Goal: Task Accomplishment & Management: Manage account settings

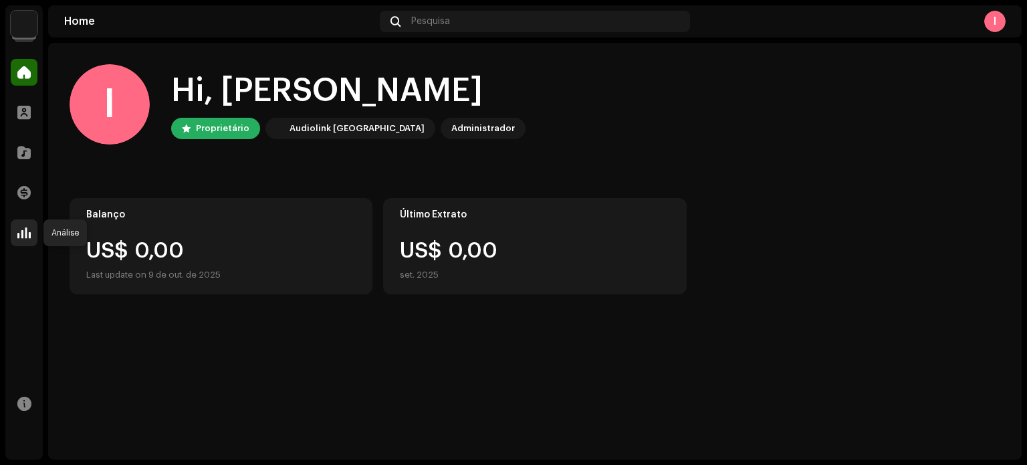
click at [27, 233] on span at bounding box center [23, 232] width 13 height 11
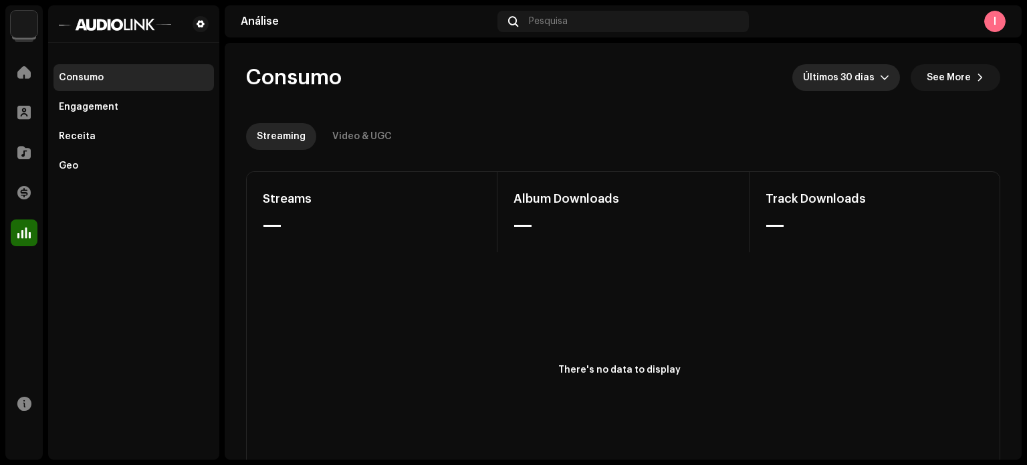
click at [852, 76] on span "Últimos 30 dias" at bounding box center [841, 77] width 77 height 27
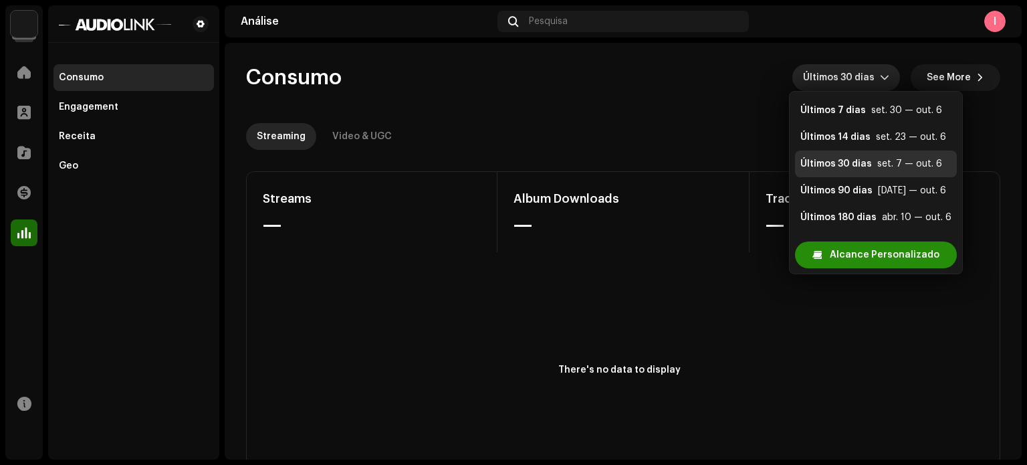
scroll to position [21, 0]
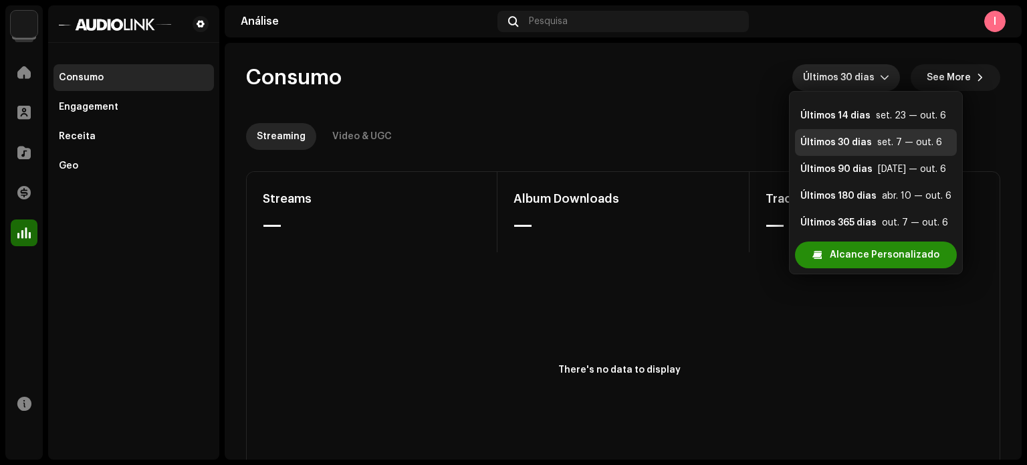
click at [910, 249] on span "Alcance Personalizado" at bounding box center [885, 254] width 110 height 27
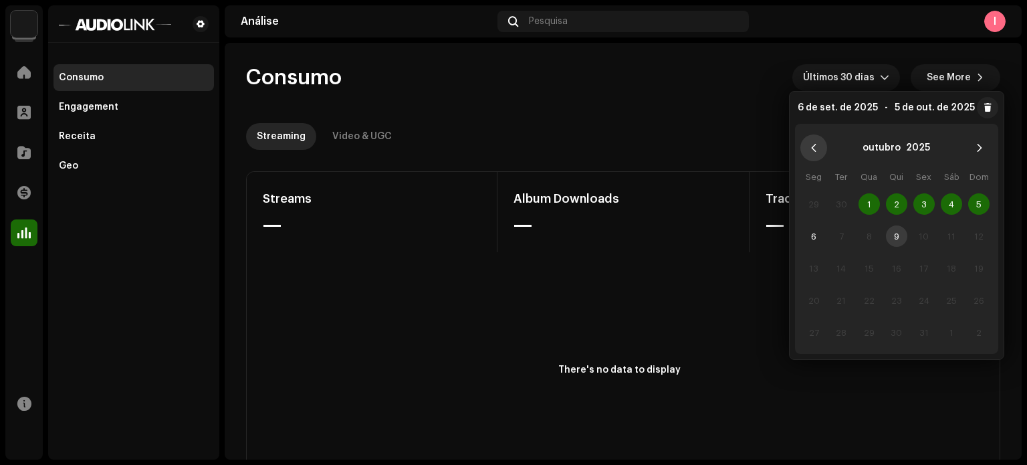
click at [814, 145] on icon "Previous Month" at bounding box center [813, 148] width 5 height 8
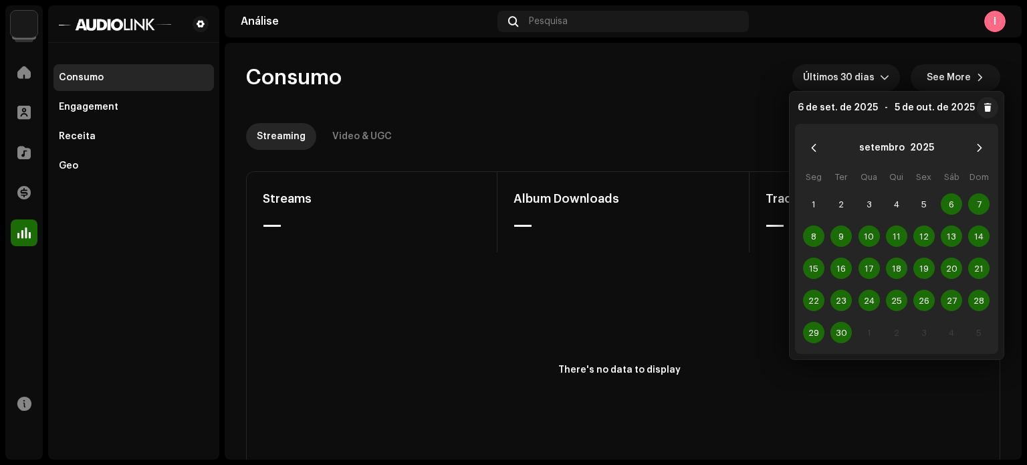
click at [814, 145] on icon "Previous Month" at bounding box center [813, 148] width 5 height 8
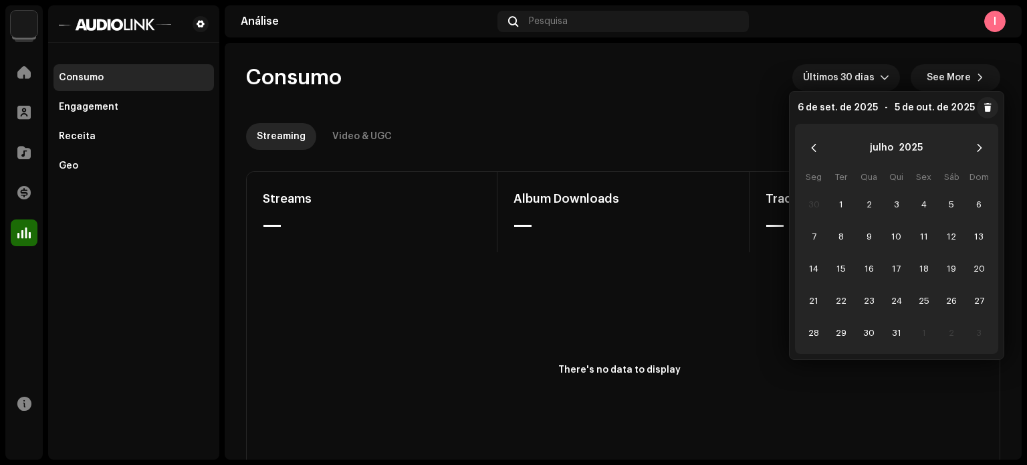
click at [814, 145] on icon "Previous Month" at bounding box center [813, 148] width 5 height 8
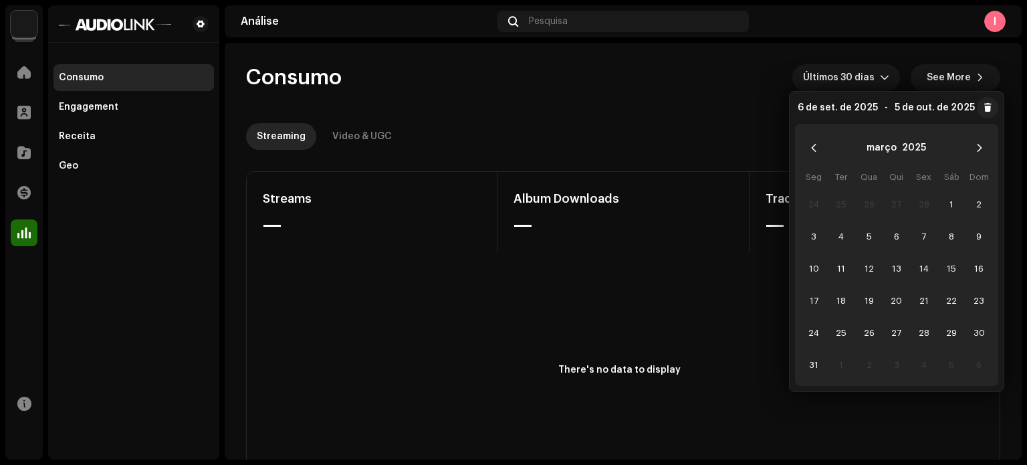
drag, startPoint x: 827, startPoint y: 96, endPoint x: 827, endPoint y: 107, distance: 11.4
click at [827, 99] on div "6 de set. de 2025 - 5 de out. de 2025 março 2025 Seg Ter Qua Qui Sex Sáb Dom 24…" at bounding box center [896, 241] width 215 height 301
click at [827, 107] on span "6 de set. de 2025" at bounding box center [838, 107] width 80 height 9
click at [734, 101] on re-o-consumption-dashboard-header "Consumo Últimos 30 dias See More Streaming Video & UGC" at bounding box center [623, 102] width 754 height 118
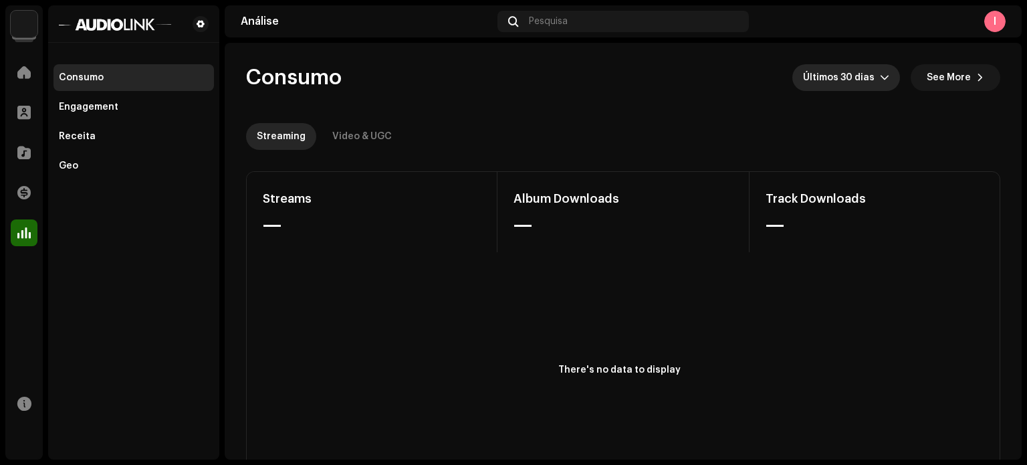
click at [840, 73] on span "Últimos 30 dias" at bounding box center [841, 77] width 77 height 27
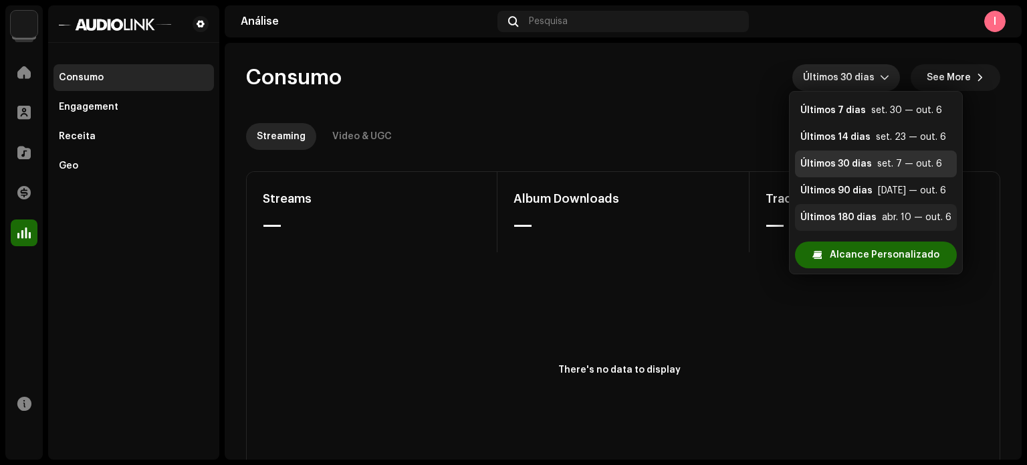
click at [873, 217] on div "Últimos 180 dias" at bounding box center [839, 217] width 76 height 13
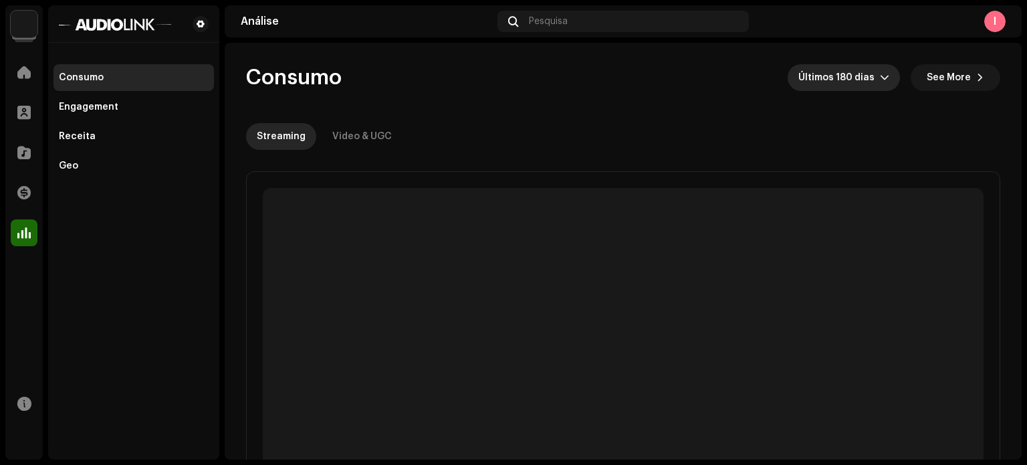
click at [880, 70] on div "dropdown trigger" at bounding box center [884, 77] width 9 height 27
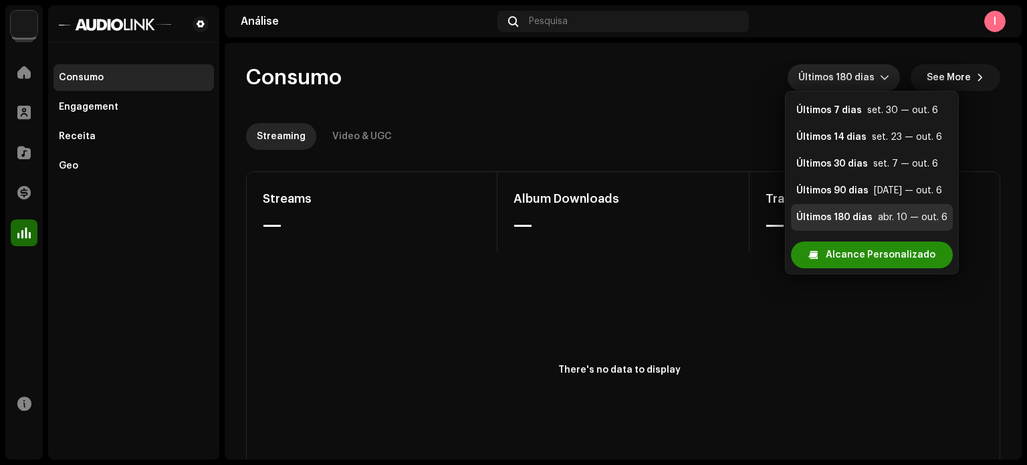
scroll to position [21, 0]
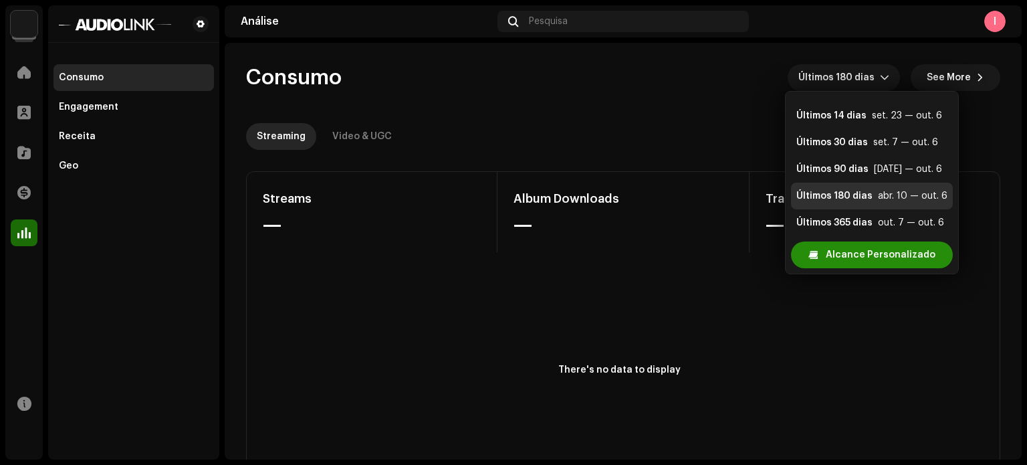
click at [867, 243] on span "Alcance Personalizado" at bounding box center [881, 254] width 110 height 27
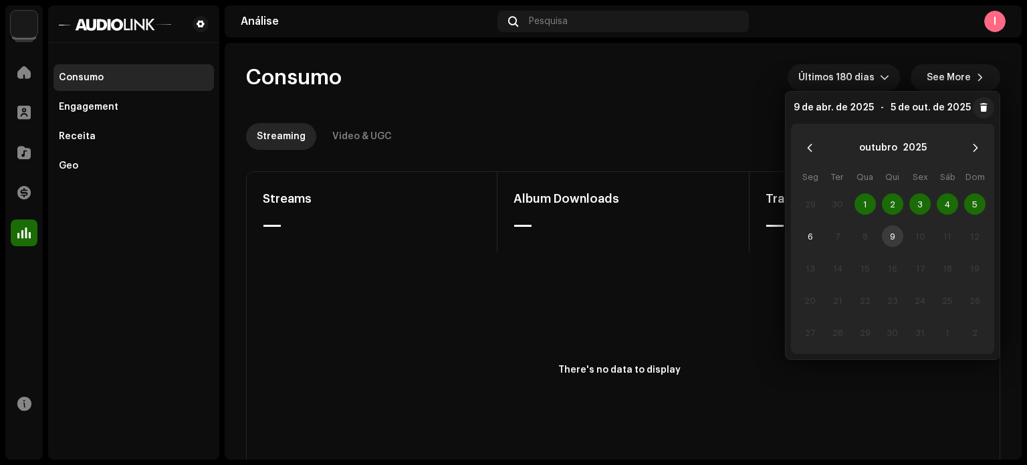
click at [788, 38] on navigation-topbar "Análise Pesquisa I" at bounding box center [623, 23] width 797 height 37
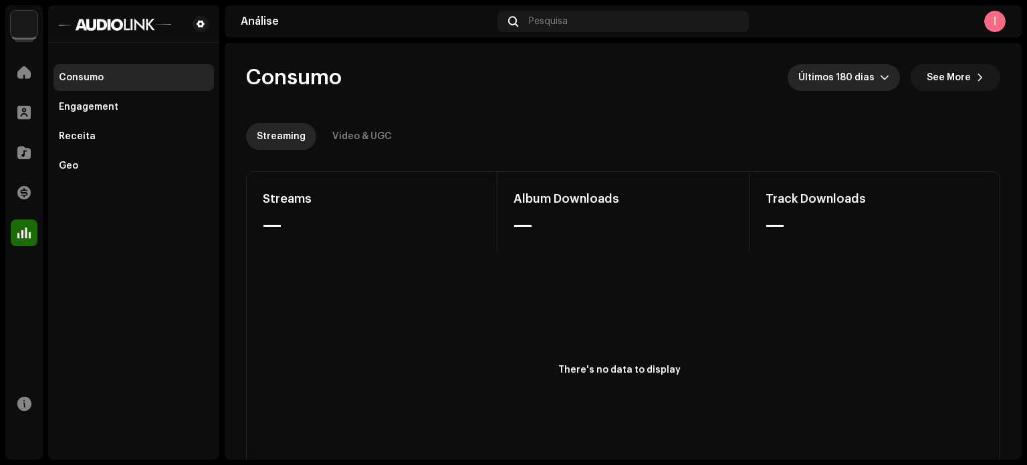
click at [831, 69] on span "Últimos 180 dias" at bounding box center [840, 77] width 82 height 27
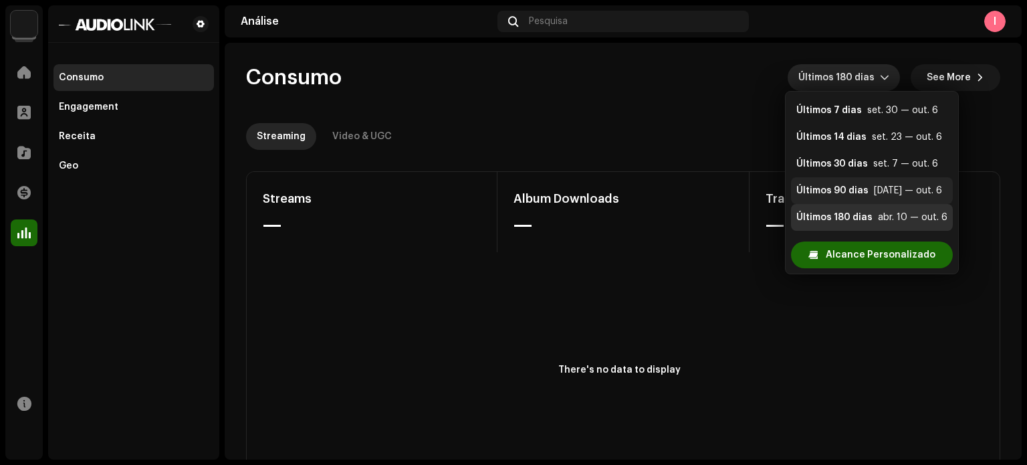
scroll to position [27, 0]
click at [849, 221] on div "Últimos 365 dias" at bounding box center [835, 217] width 76 height 13
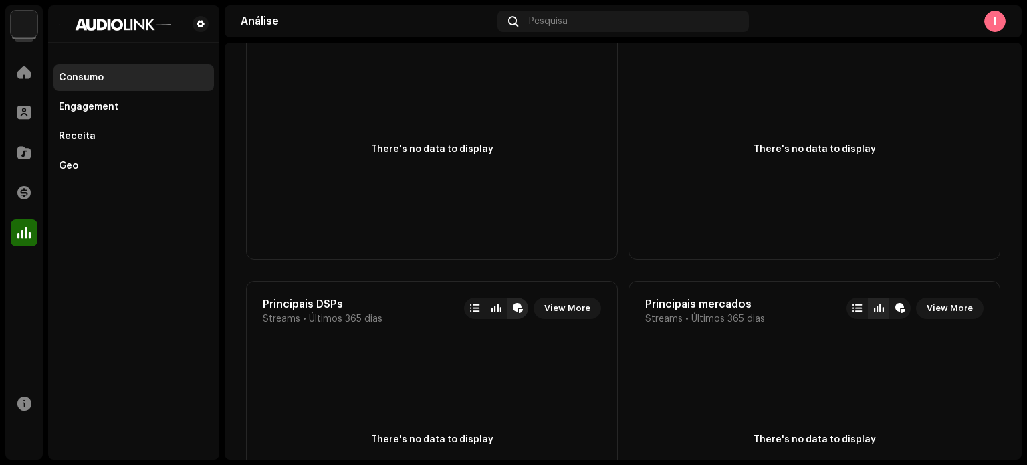
scroll to position [936, 0]
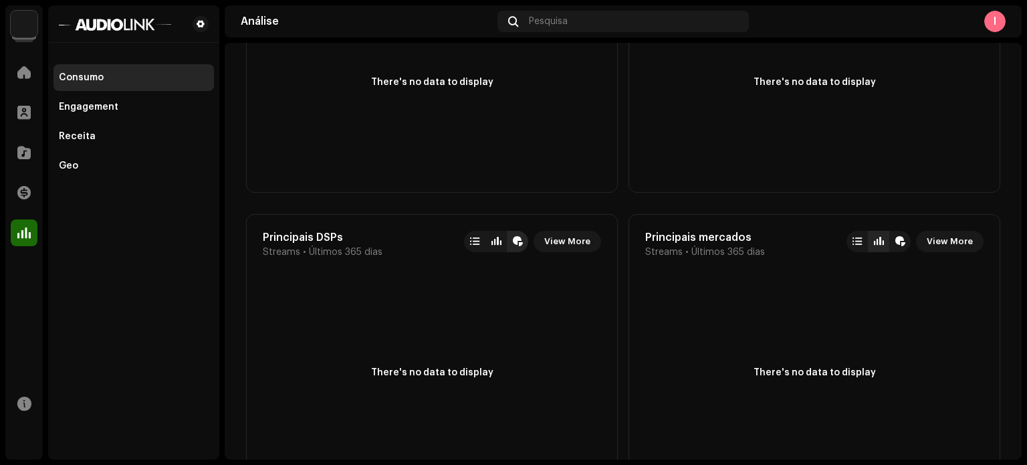
click at [70, 75] on div "Consumo" at bounding box center [81, 77] width 45 height 11
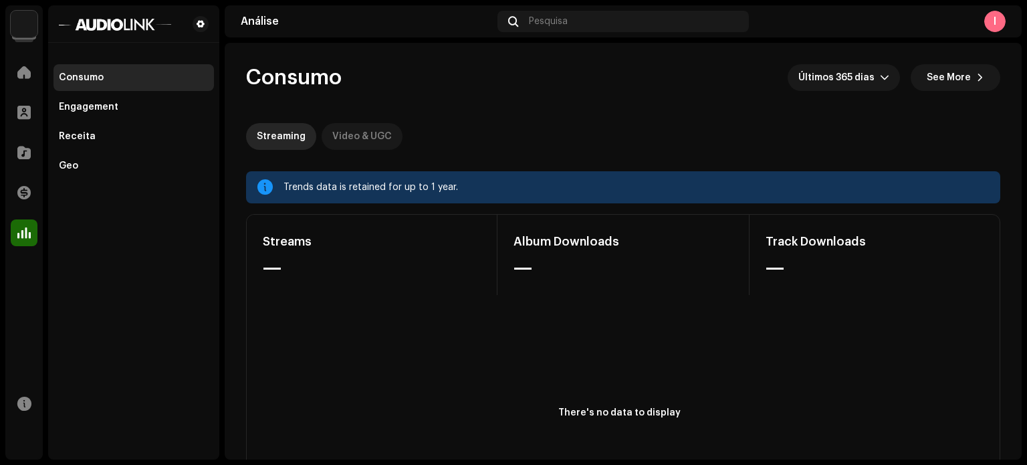
click at [360, 146] on div "Video & UGC" at bounding box center [362, 136] width 60 height 27
click at [288, 142] on div "Streaming" at bounding box center [281, 136] width 49 height 27
click at [290, 141] on div "Streaming" at bounding box center [281, 136] width 49 height 27
click at [24, 232] on span at bounding box center [23, 232] width 13 height 11
click at [78, 106] on div "Engagement" at bounding box center [89, 107] width 60 height 11
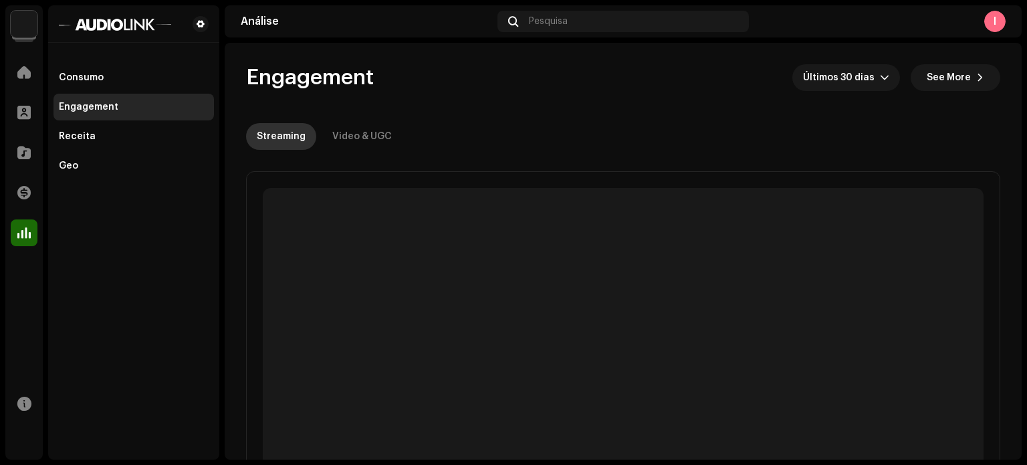
click at [294, 133] on div "Streaming" at bounding box center [281, 136] width 49 height 27
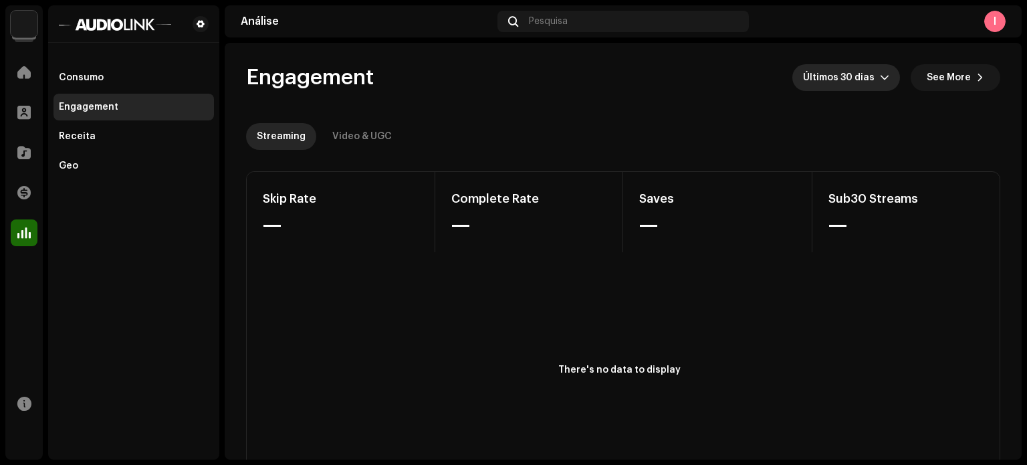
click at [887, 80] on p-select "Últimos 30 dias" at bounding box center [847, 77] width 108 height 27
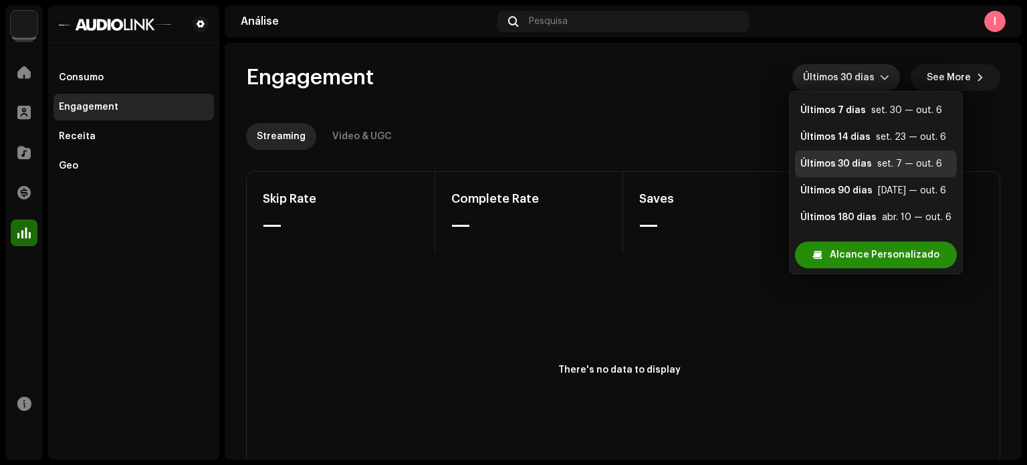
scroll to position [21, 0]
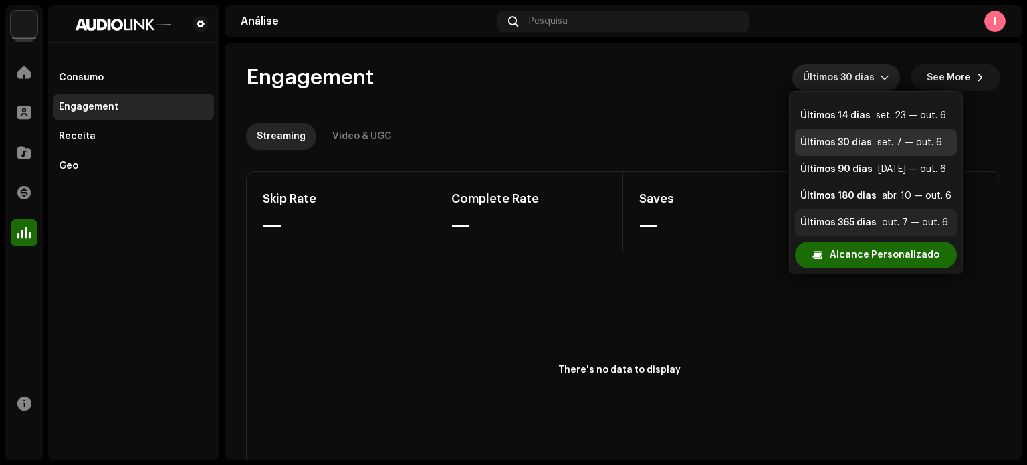
click at [869, 221] on div "Últimos 365 dias" at bounding box center [839, 222] width 76 height 13
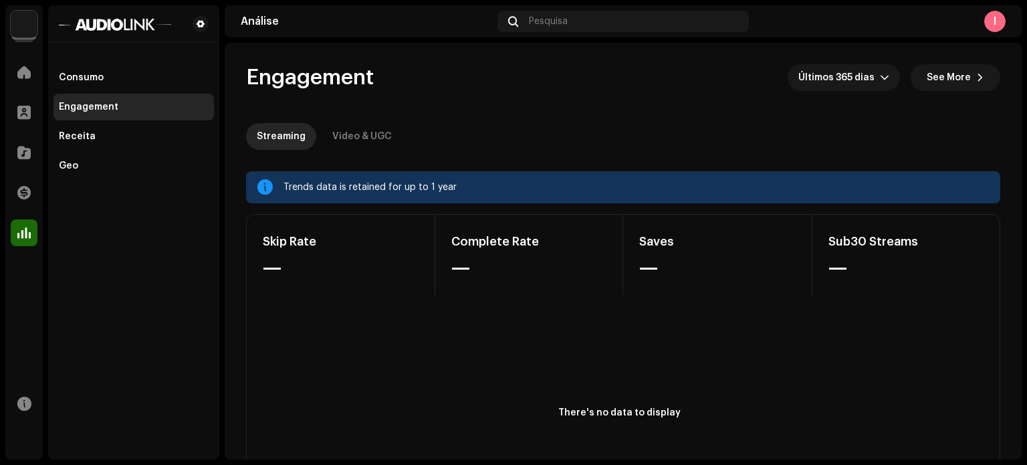
click at [998, 21] on div "I" at bounding box center [995, 21] width 21 height 21
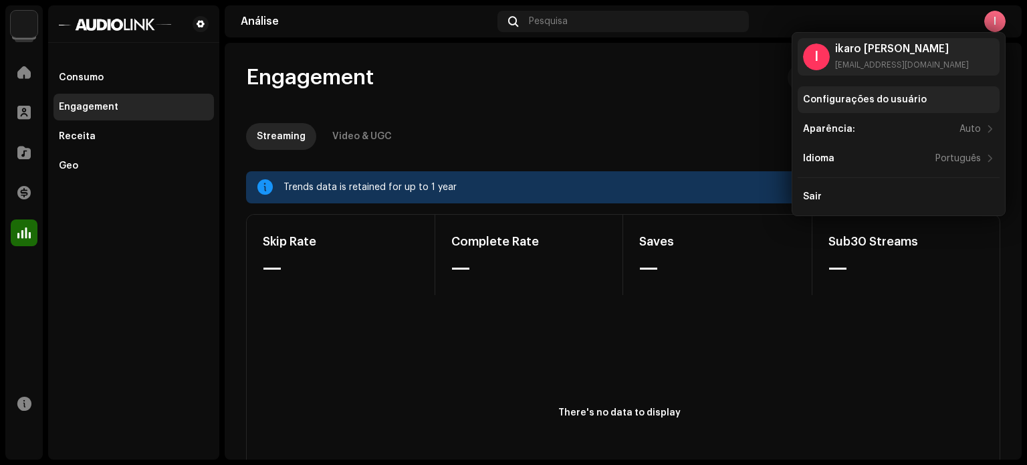
click at [888, 98] on div "Configurações do usuário" at bounding box center [865, 99] width 124 height 11
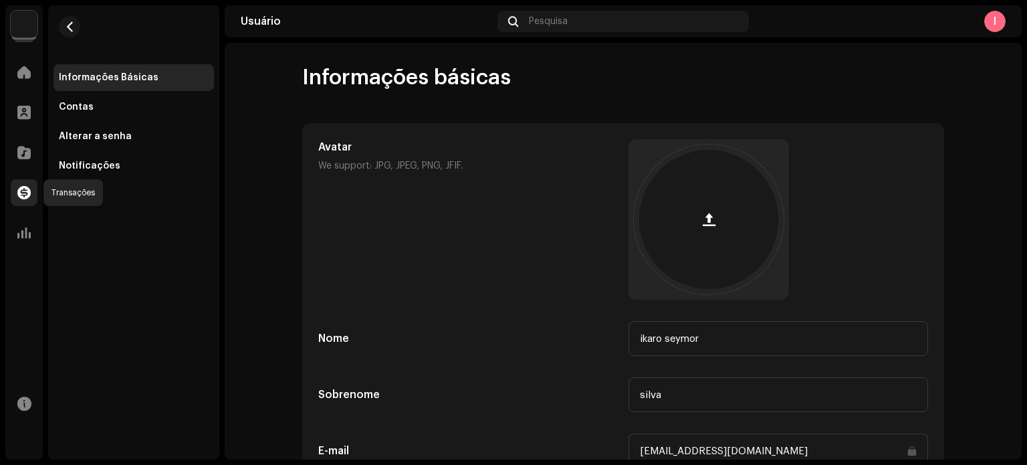
click at [16, 203] on div at bounding box center [24, 192] width 27 height 27
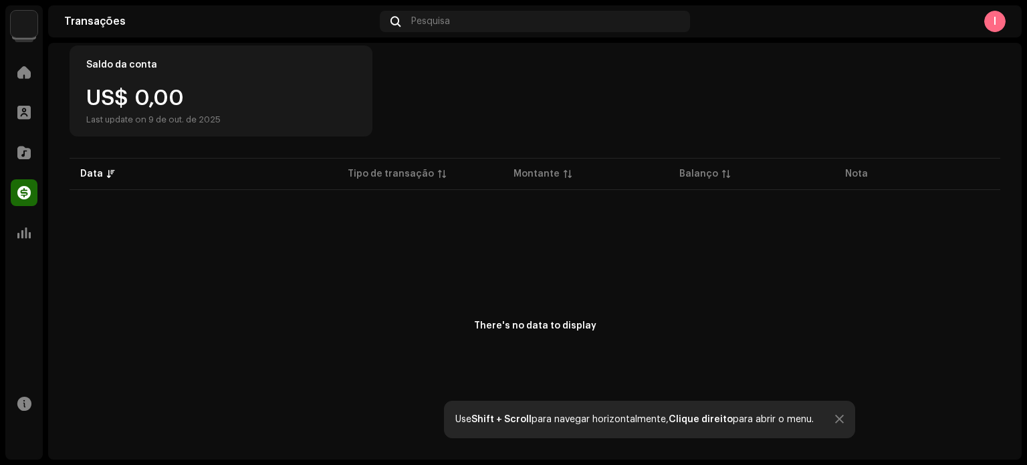
scroll to position [59, 0]
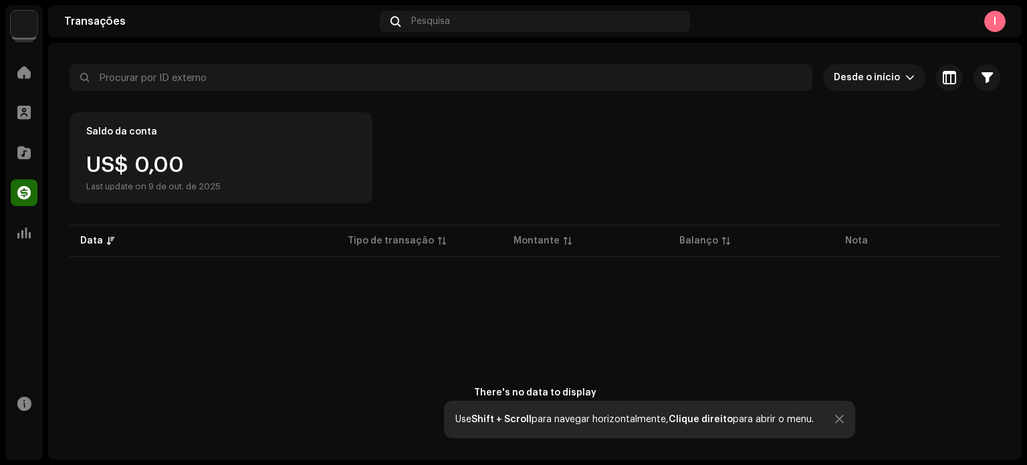
click at [257, 166] on div "US$ 0,00 Last update on 9 de out. de 2025" at bounding box center [221, 172] width 270 height 37
click at [856, 73] on span "Desde o início" at bounding box center [870, 77] width 72 height 27
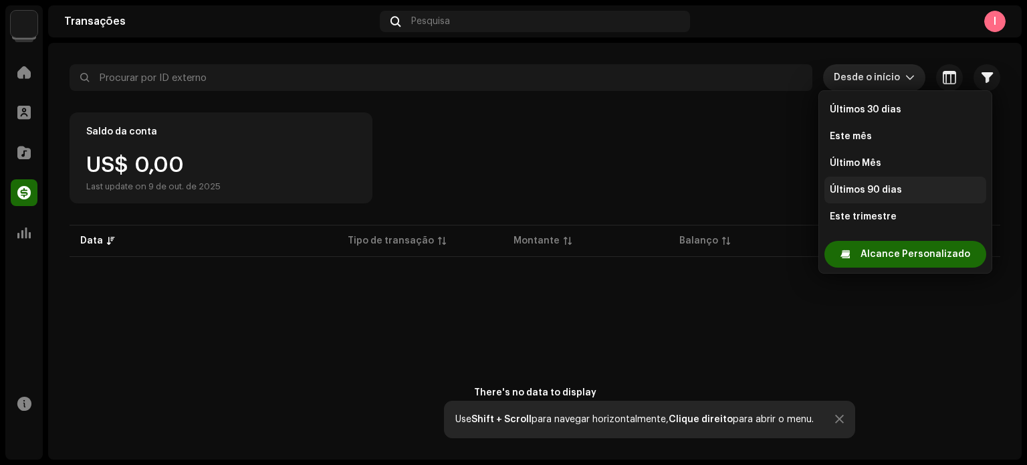
scroll to position [241, 0]
click at [879, 212] on span "Ano passado" at bounding box center [861, 216] width 62 height 13
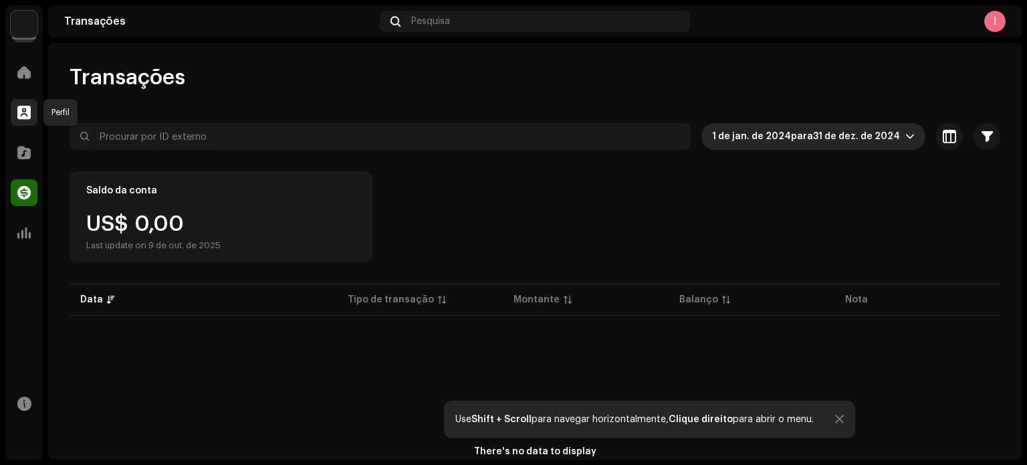
click at [27, 115] on span at bounding box center [23, 112] width 13 height 11
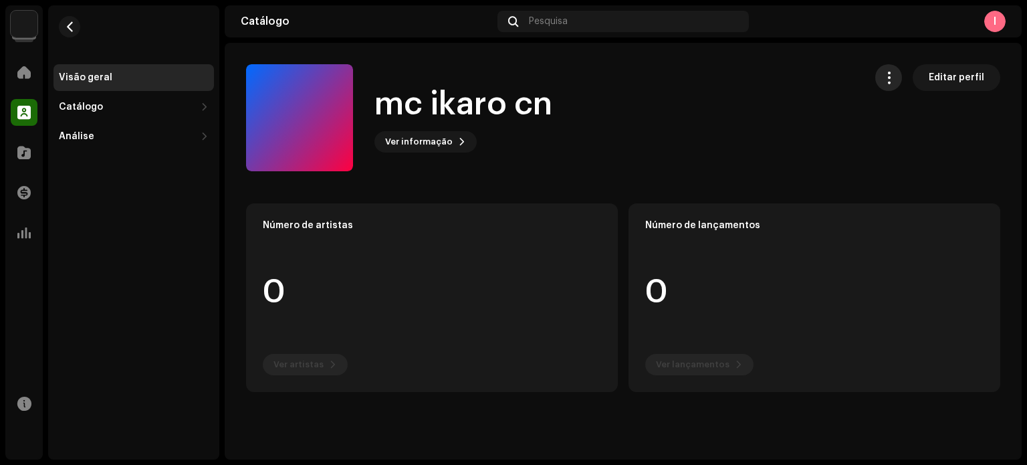
click at [892, 74] on span "button" at bounding box center [889, 77] width 13 height 11
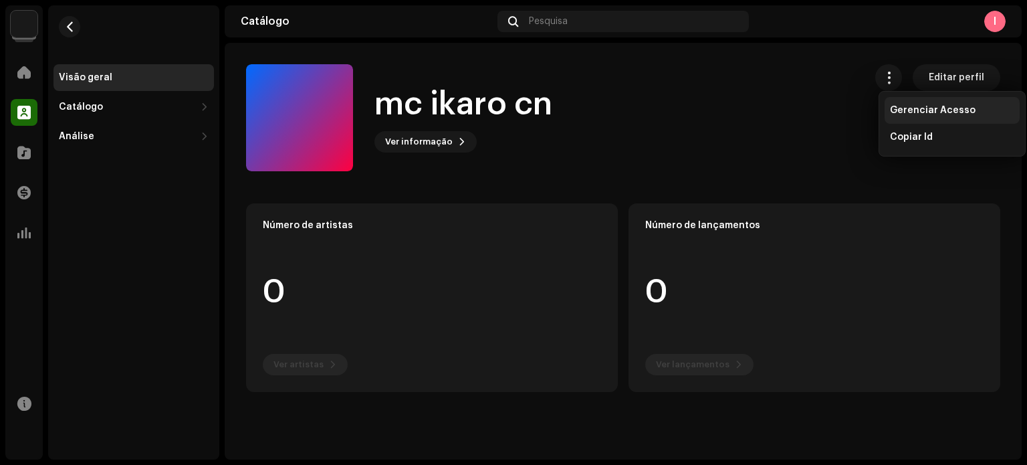
click at [896, 112] on span "Gerenciar Acesso" at bounding box center [933, 110] width 86 height 11
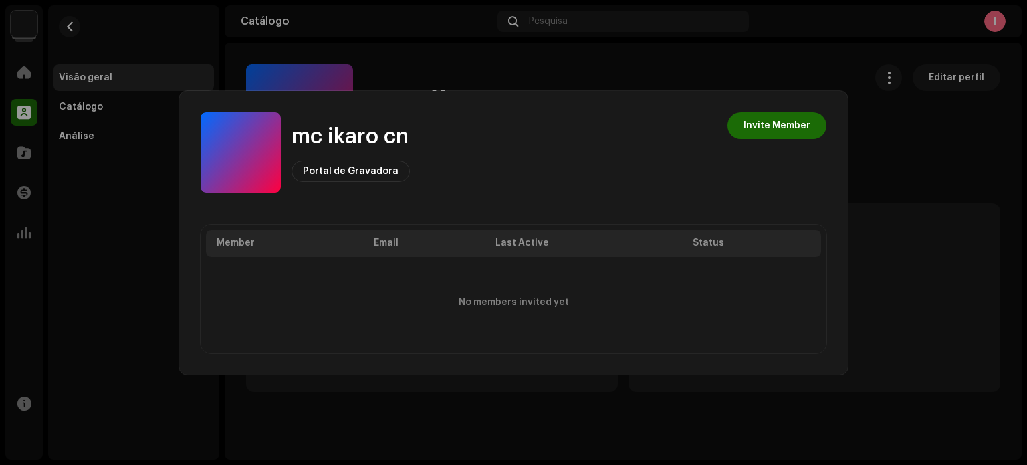
click at [372, 175] on span "Portal de Gravadora" at bounding box center [351, 171] width 96 height 9
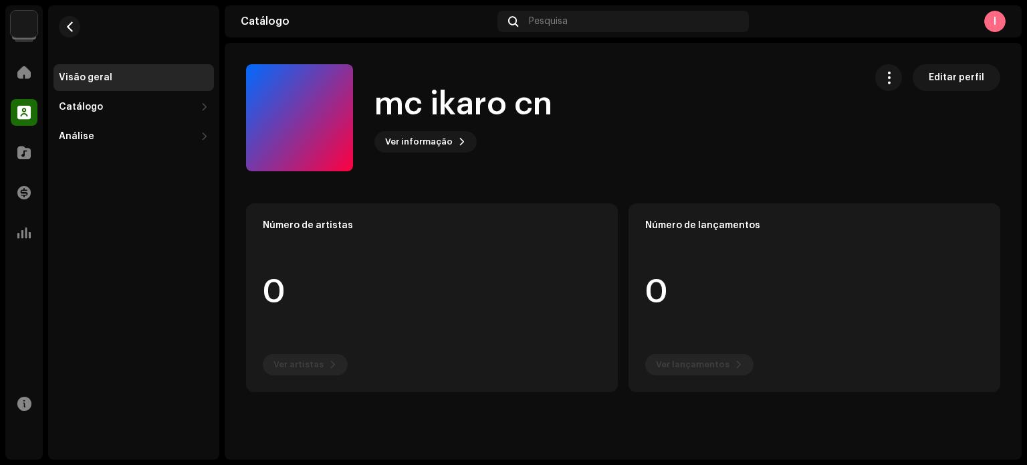
click at [765, 69] on div "mc ikaro cn Portal de Gravadora Invite Member Member Email Last Active Status N…" at bounding box center [513, 232] width 1027 height 465
click at [895, 72] on span "button" at bounding box center [889, 77] width 13 height 11
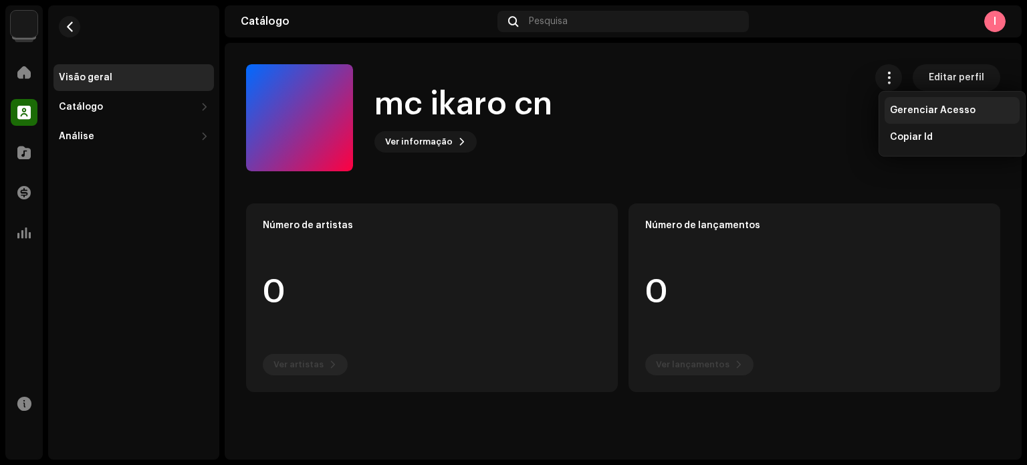
click at [896, 106] on span "Gerenciar Acesso" at bounding box center [933, 110] width 86 height 11
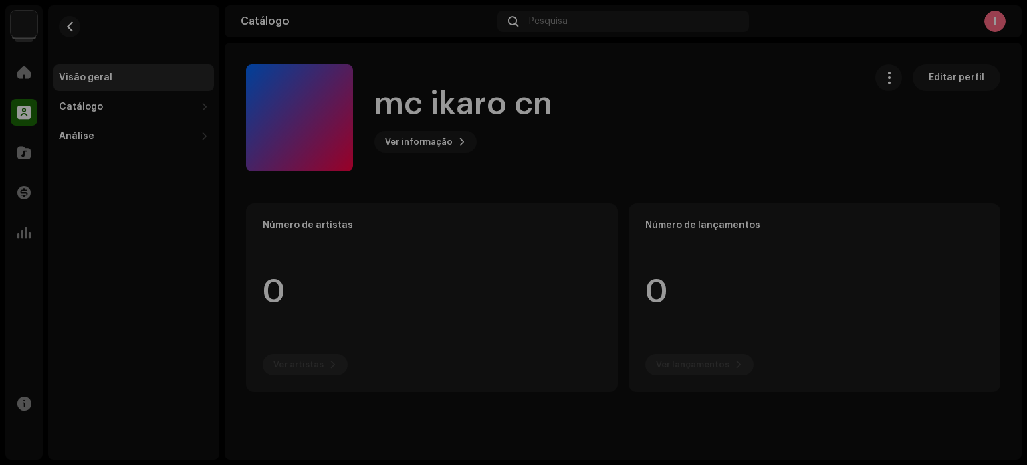
click at [726, 45] on div "mc ikaro cn Portal de Gravadora Invite Member Member Email Last Active Status N…" at bounding box center [513, 232] width 1027 height 465
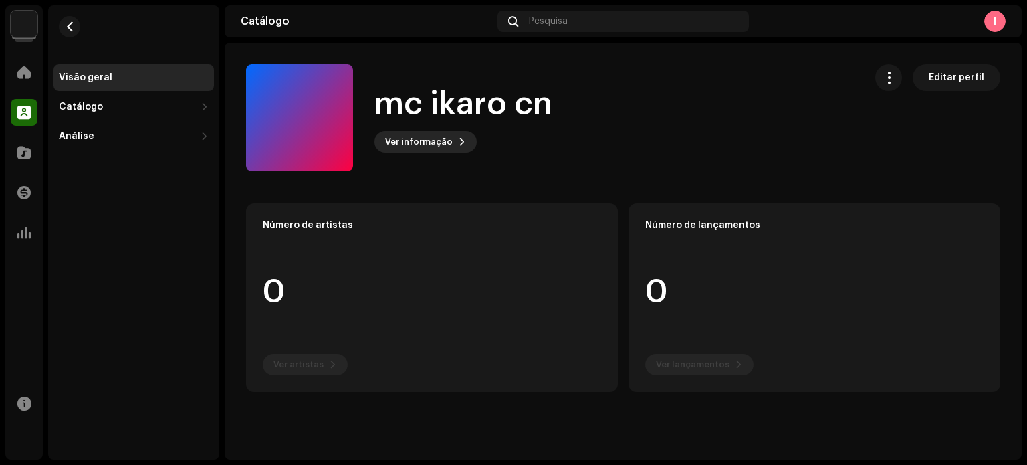
click at [444, 138] on span "Ver informação" at bounding box center [419, 141] width 68 height 27
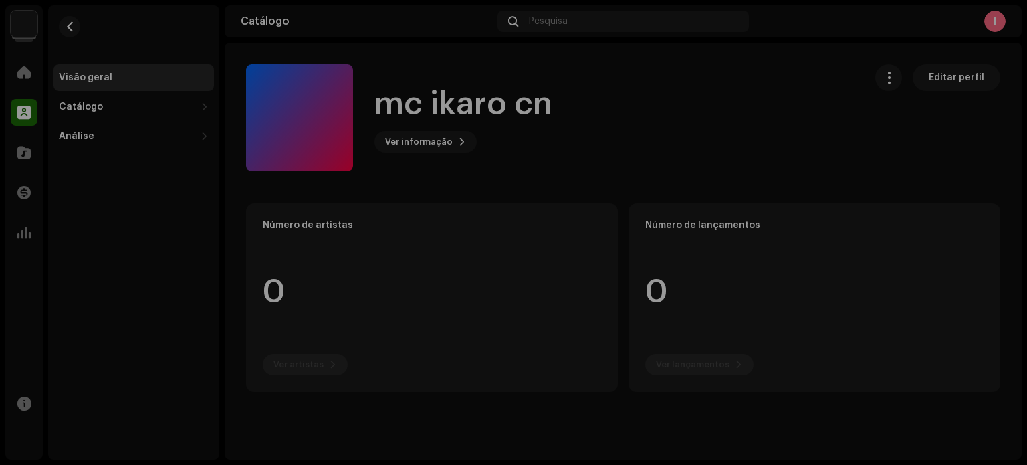
click at [726, 80] on div "mc ikaro cn 917290 Descrição —" at bounding box center [513, 232] width 1027 height 465
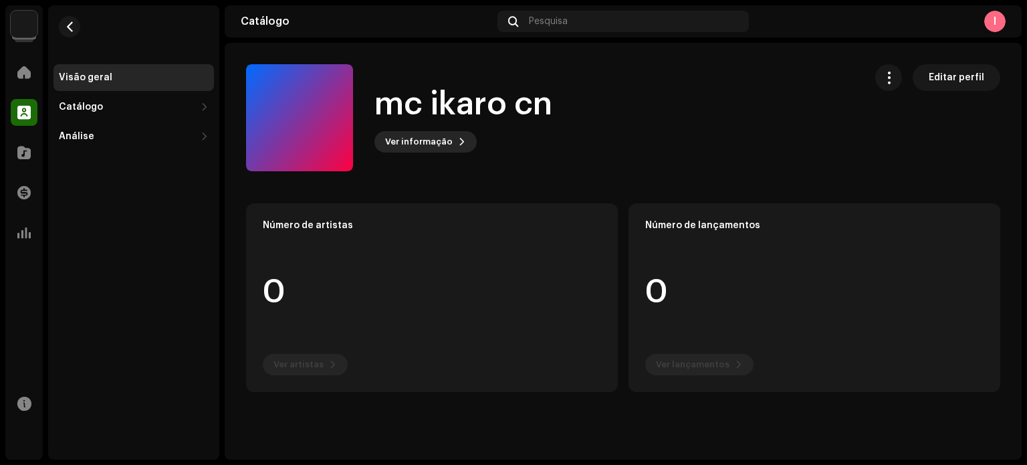
click at [442, 148] on span "Ver informação" at bounding box center [419, 141] width 68 height 27
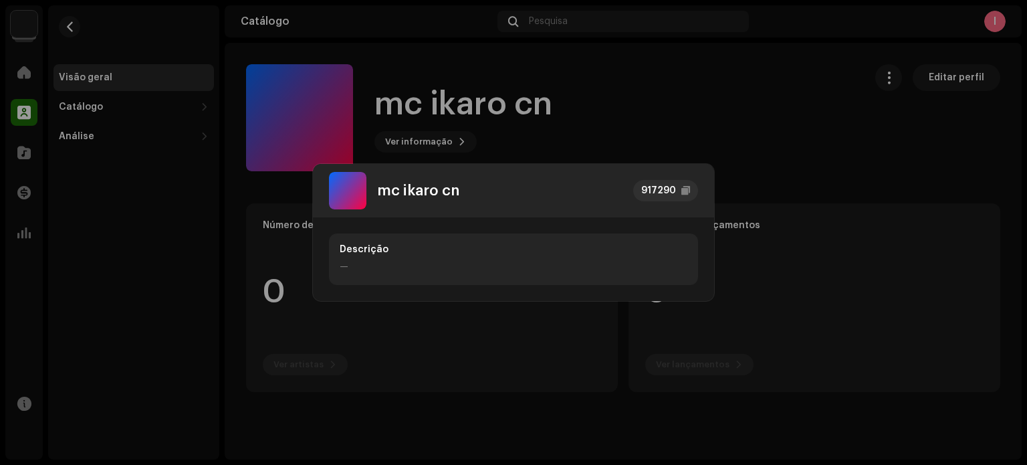
drag, startPoint x: 642, startPoint y: 187, endPoint x: 635, endPoint y: 186, distance: 7.5
click at [635, 186] on re-a-copy-id "917290" at bounding box center [665, 190] width 65 height 21
drag, startPoint x: 628, startPoint y: 186, endPoint x: 712, endPoint y: 185, distance: 84.3
click at [712, 185] on div "mc ikaro cn 917290" at bounding box center [513, 191] width 401 height 54
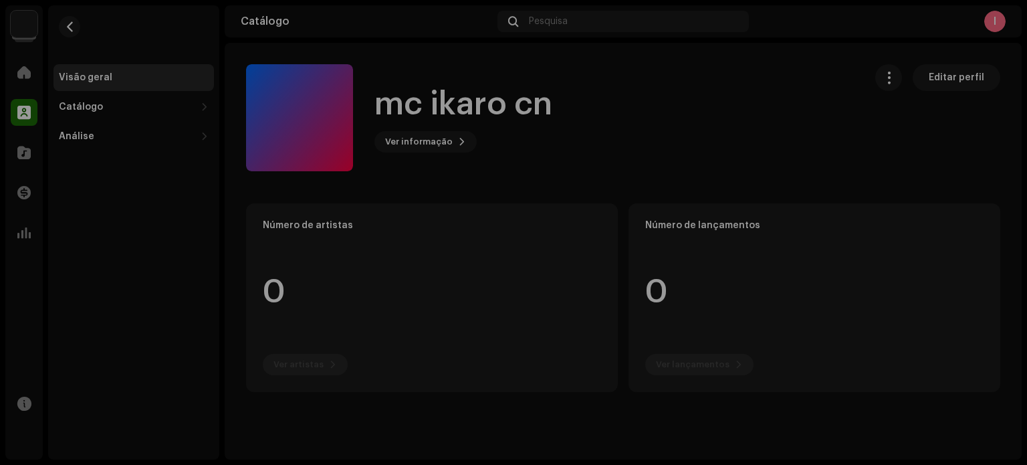
click at [674, 98] on div "mc ikaro cn 917290 Descrição —" at bounding box center [513, 232] width 1027 height 465
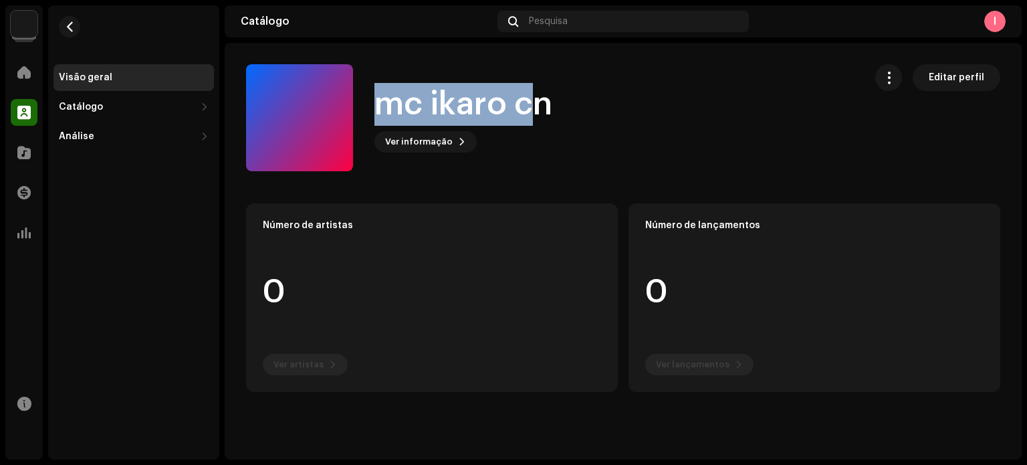
drag, startPoint x: 352, startPoint y: 90, endPoint x: 543, endPoint y: 125, distance: 194.4
click at [536, 123] on div "mc ikaro cn Ver informação Editar perfil" at bounding box center [550, 117] width 608 height 107
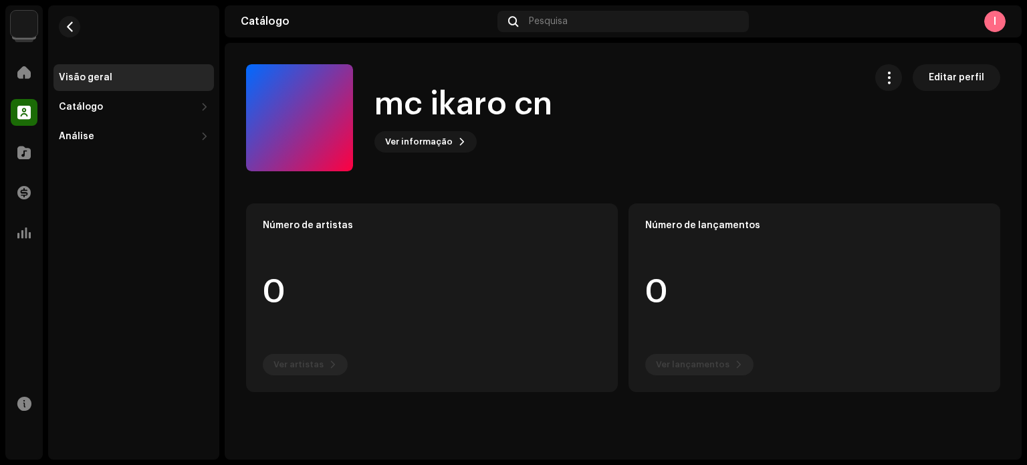
drag, startPoint x: 554, startPoint y: 126, endPoint x: 562, endPoint y: 128, distance: 7.5
click at [562, 128] on div "mc ikaro cn Ver informação Editar perfil" at bounding box center [550, 117] width 608 height 107
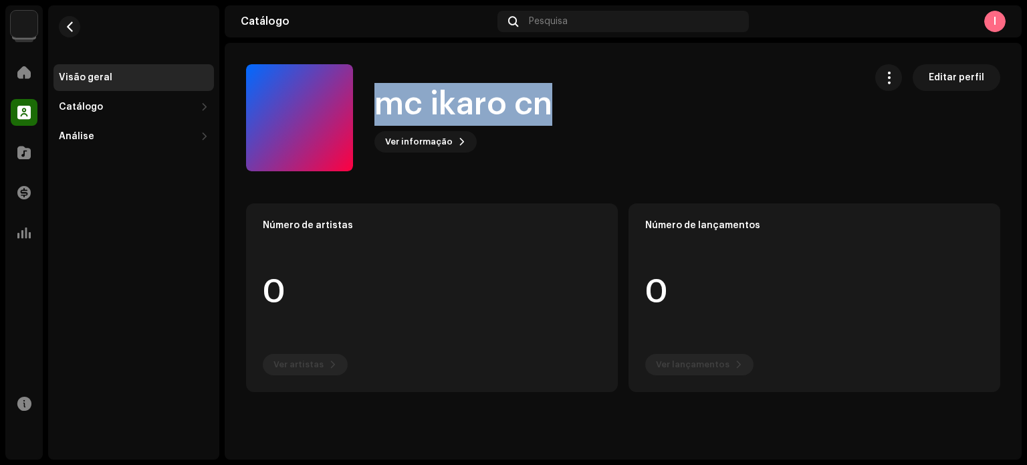
drag, startPoint x: 350, startPoint y: 78, endPoint x: 572, endPoint y: 141, distance: 230.3
click at [572, 141] on div "mc ikaro cn Ver informação Editar perfil" at bounding box center [550, 117] width 608 height 107
click at [328, 158] on div at bounding box center [299, 117] width 107 height 107
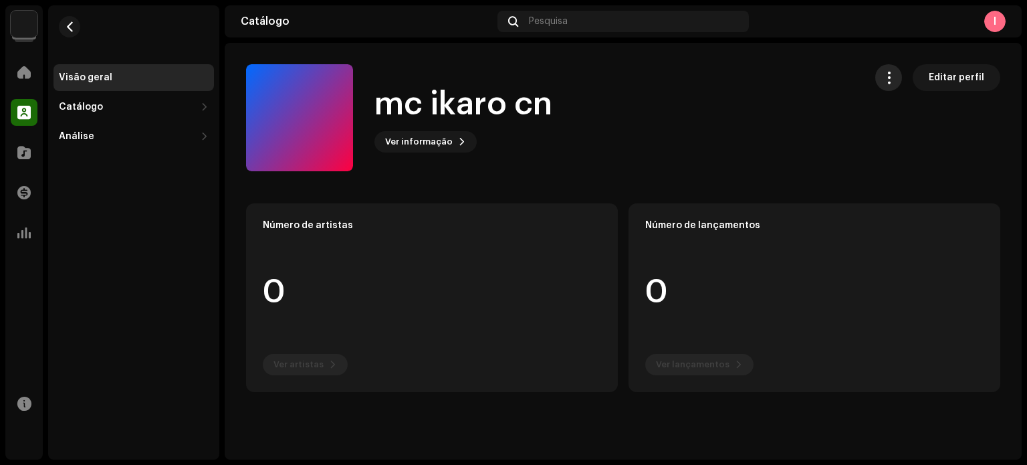
click at [888, 86] on button "button" at bounding box center [888, 77] width 27 height 27
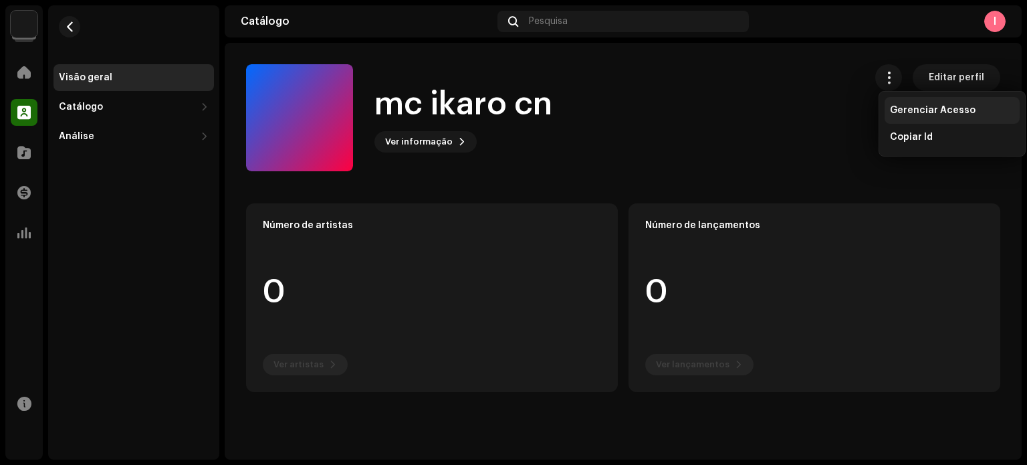
click at [923, 111] on span "Gerenciar Acesso" at bounding box center [933, 110] width 86 height 11
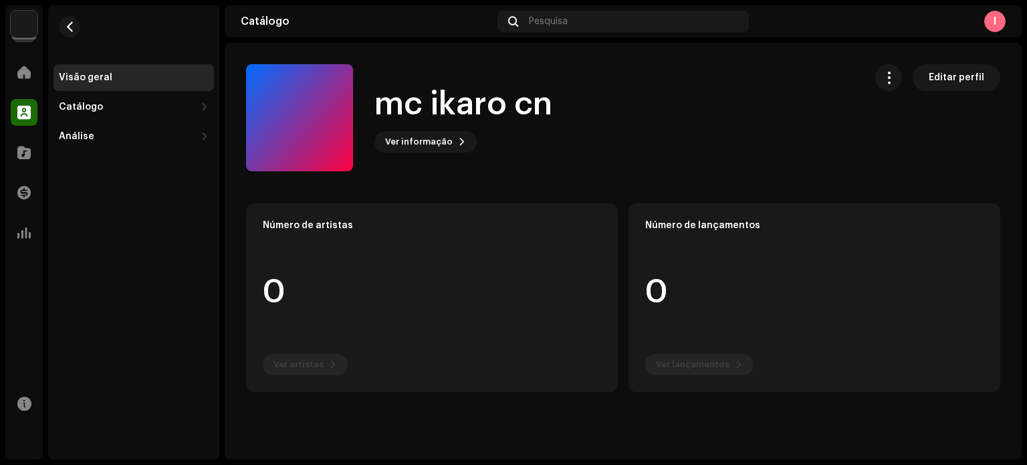
click at [726, 19] on div "mc ikaro cn Portal de Gravadora Invite Member Member Email Last Active Status N…" at bounding box center [513, 232] width 1027 height 465
click at [450, 137] on button "Ver informação" at bounding box center [426, 141] width 102 height 21
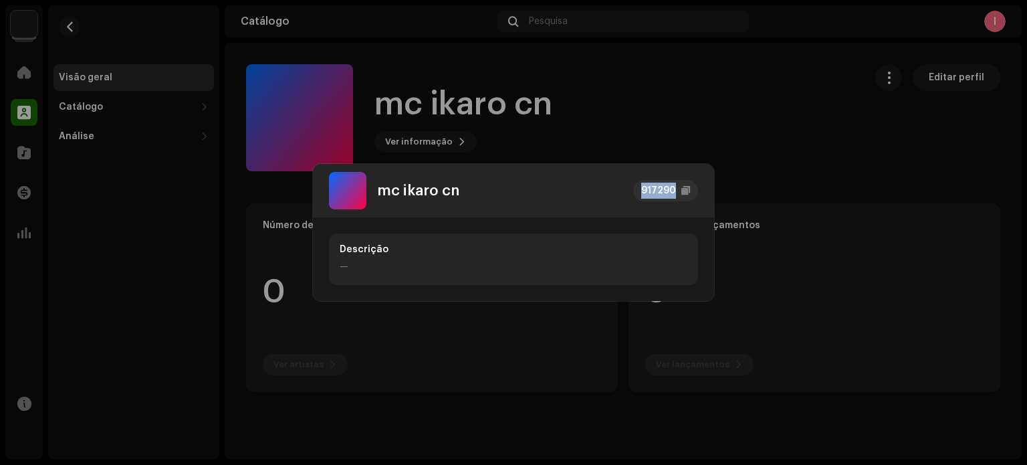
drag, startPoint x: 621, startPoint y: 189, endPoint x: 713, endPoint y: 188, distance: 91.6
click at [713, 188] on div "mc ikaro cn 917290" at bounding box center [513, 191] width 401 height 54
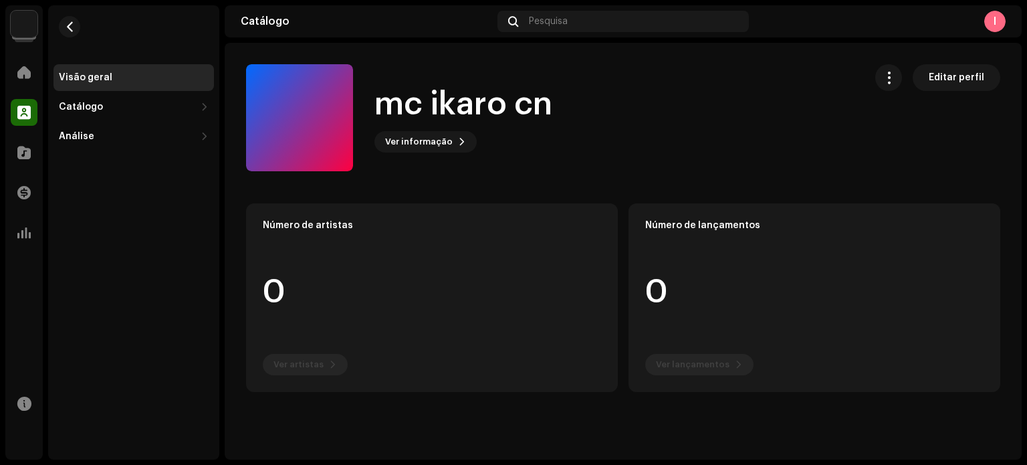
click at [798, 153] on div "mc ikaro cn 917290 Descrição —" at bounding box center [513, 232] width 1027 height 465
click at [993, 15] on div "I" at bounding box center [995, 21] width 21 height 21
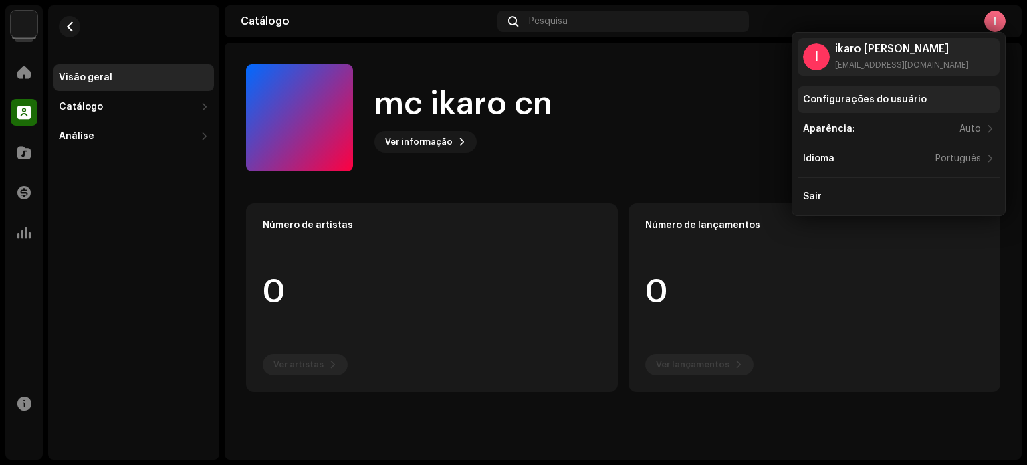
click at [863, 97] on div "Configurações do usuário" at bounding box center [865, 99] width 124 height 11
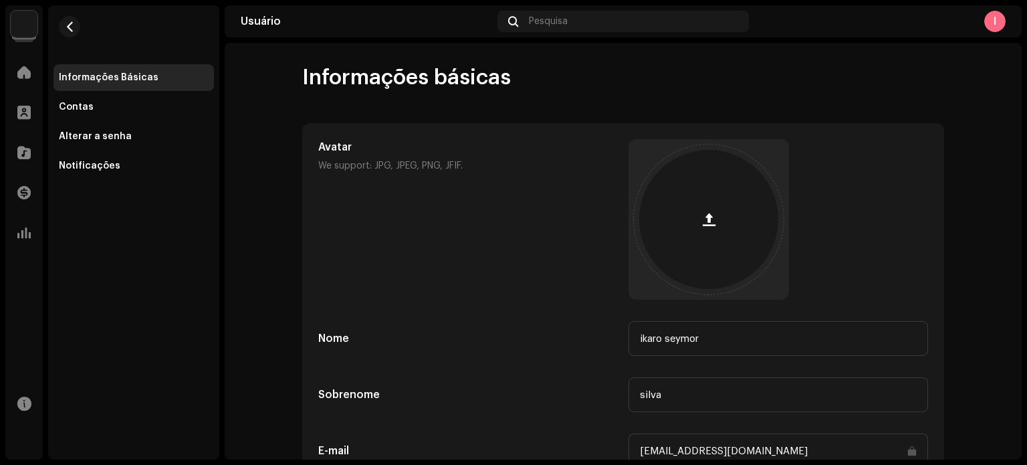
scroll to position [155, 0]
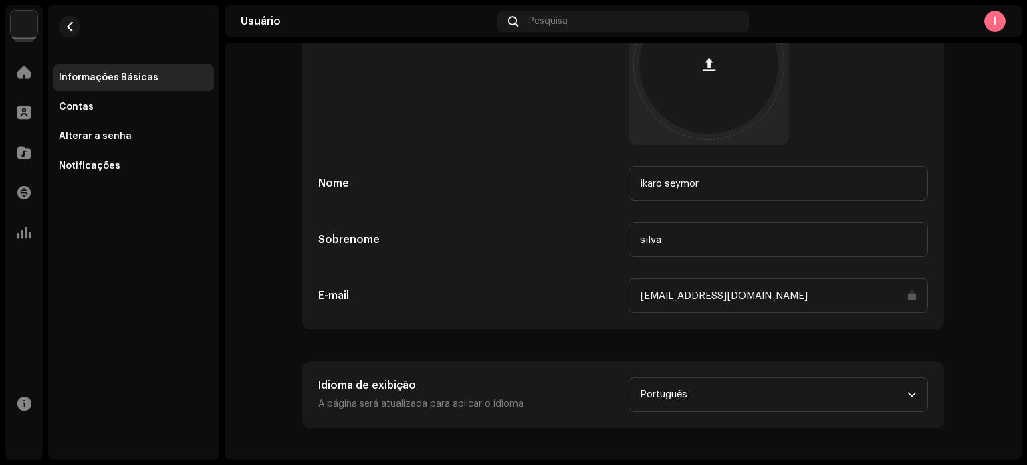
click at [997, 25] on div "I" at bounding box center [995, 21] width 21 height 21
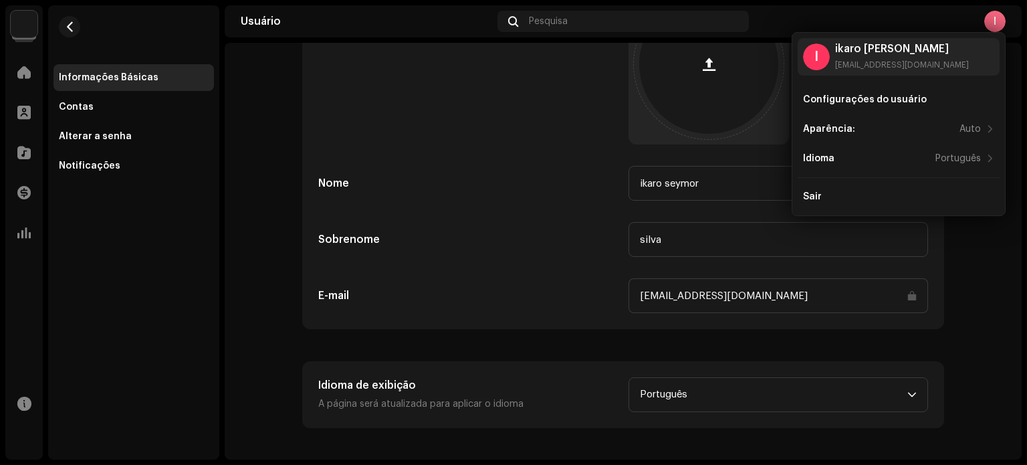
click at [292, 316] on div "Informações básicas Avatar We support: JPG, JPEG, PNG, JFIF. Nome ikaro seymor …" at bounding box center [623, 168] width 685 height 519
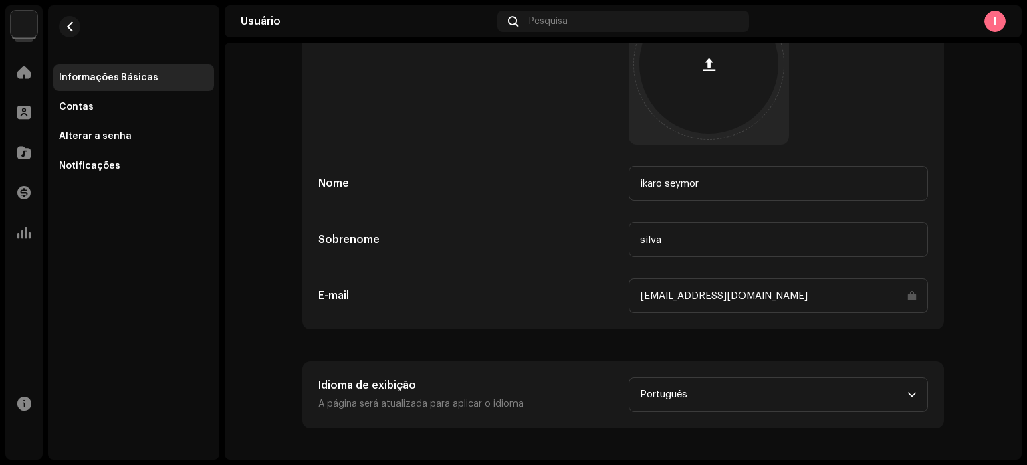
scroll to position [0, 0]
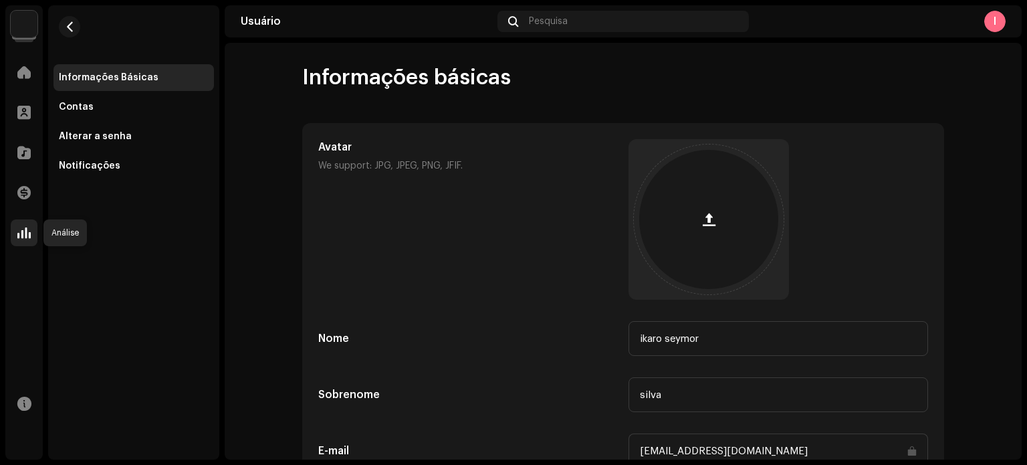
click at [35, 232] on div at bounding box center [24, 232] width 27 height 27
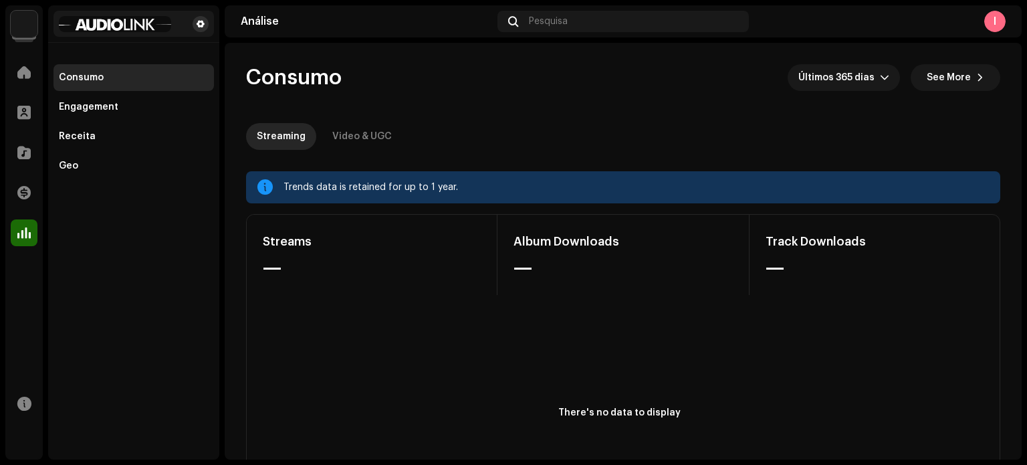
click at [197, 28] on span at bounding box center [201, 24] width 8 height 11
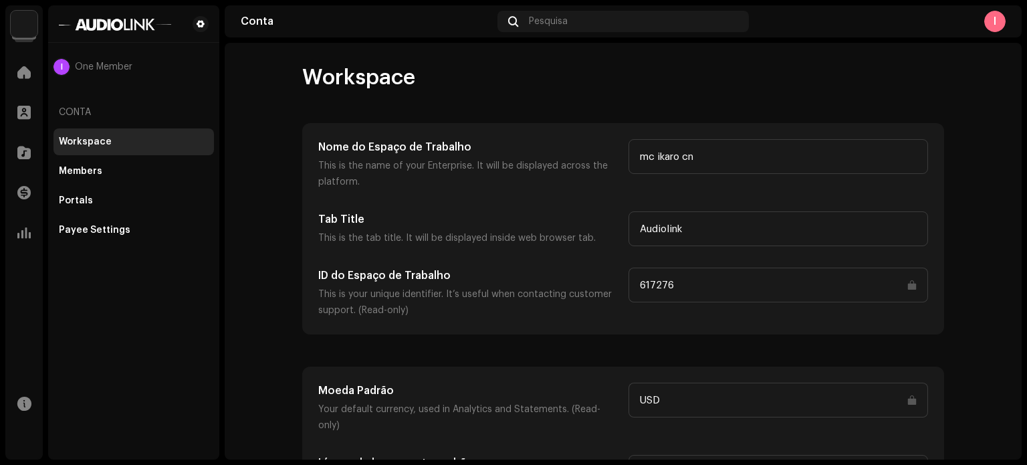
click at [77, 112] on div "Conta" at bounding box center [134, 112] width 161 height 32
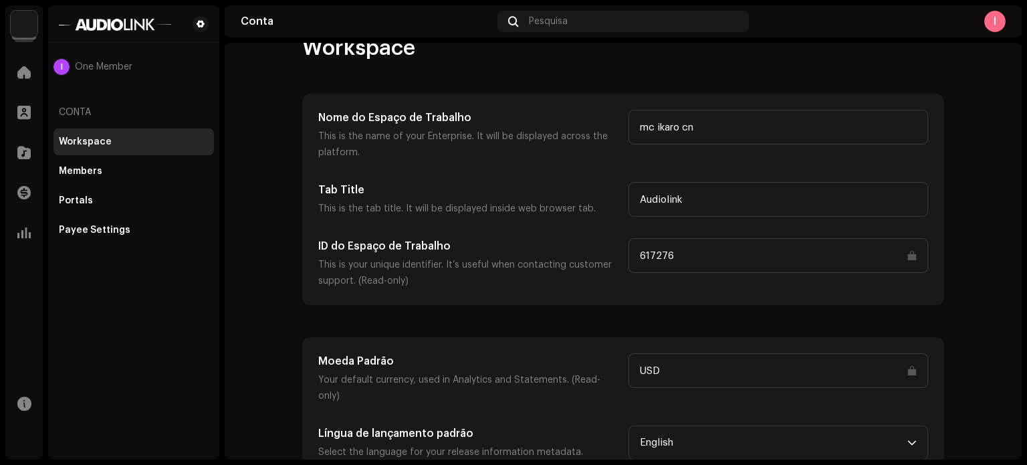
click at [86, 136] on div "Workspace" at bounding box center [134, 141] width 161 height 27
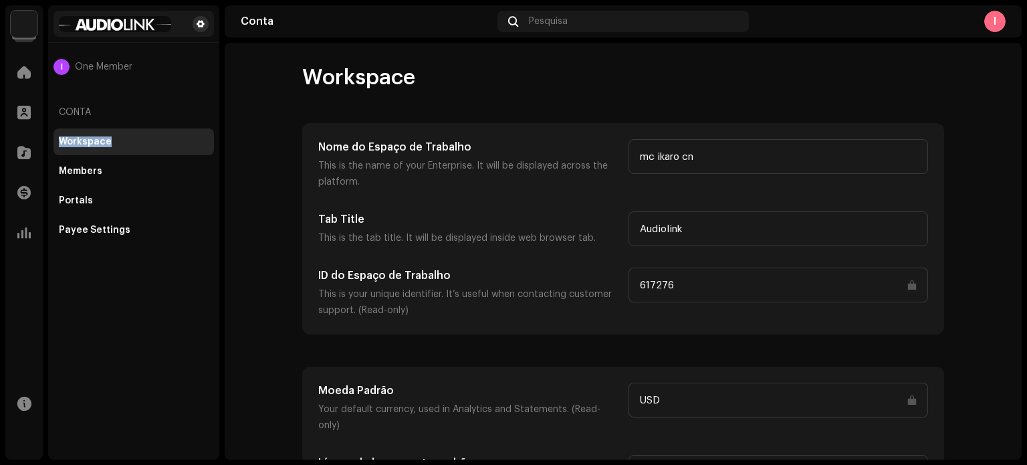
click at [199, 26] on span at bounding box center [201, 24] width 8 height 11
click at [990, 21] on div "I" at bounding box center [995, 21] width 21 height 21
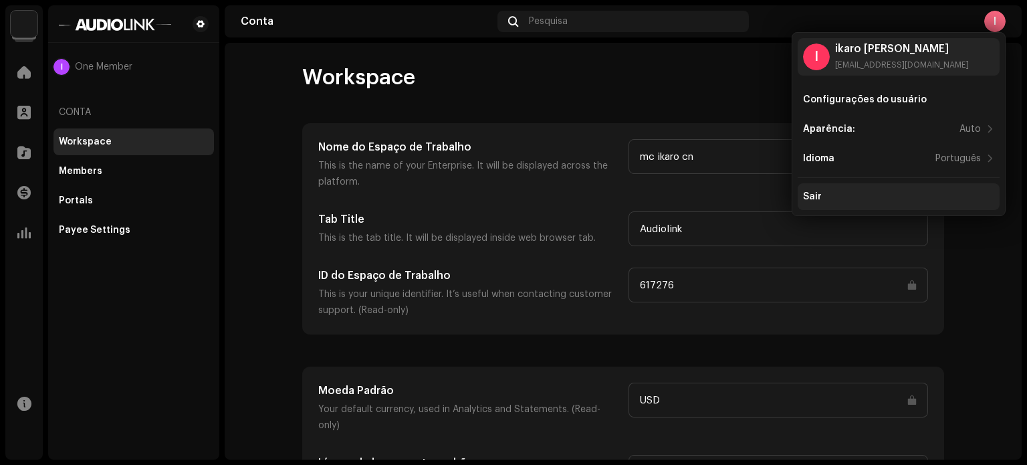
click at [815, 194] on div "Sair" at bounding box center [812, 196] width 19 height 11
click at [680, 77] on div "Workspace" at bounding box center [623, 77] width 642 height 27
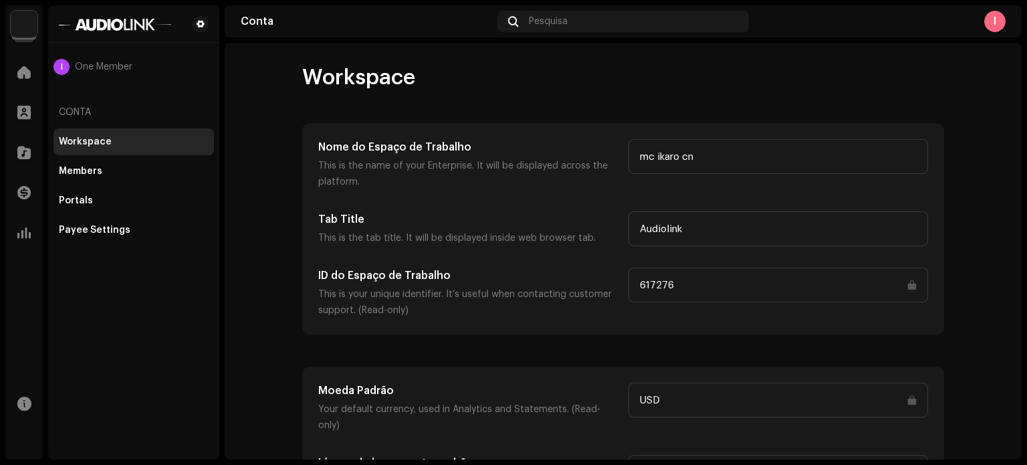
click at [82, 138] on div "Workspace" at bounding box center [85, 141] width 53 height 11
click at [72, 171] on div "Members" at bounding box center [80, 171] width 43 height 11
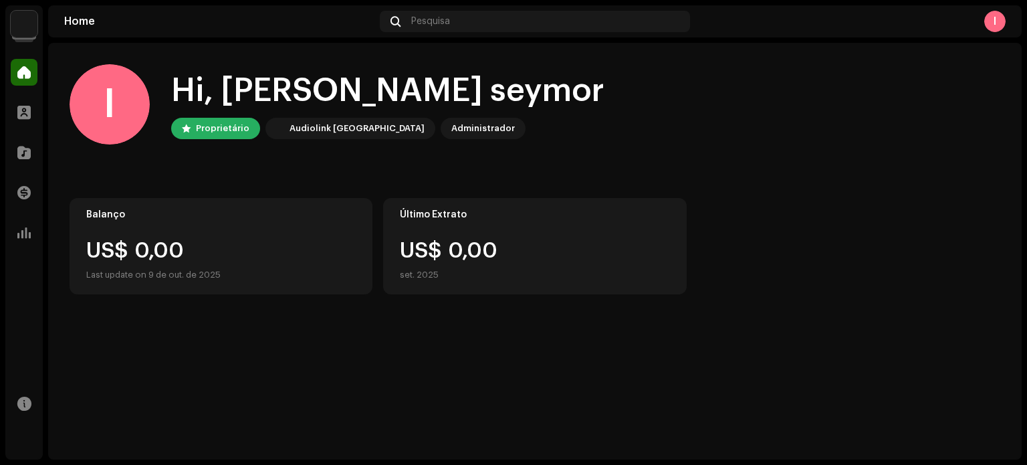
click at [234, 124] on div "Proprietário" at bounding box center [223, 128] width 54 height 16
click at [451, 132] on div "Administrador" at bounding box center [483, 128] width 64 height 16
click at [451, 126] on div "Administrador" at bounding box center [483, 128] width 64 height 16
click at [221, 131] on div "Proprietário" at bounding box center [223, 128] width 54 height 16
click at [222, 116] on div "Hi, ikaro seymor Proprietário Audiolink Brasil Administrador" at bounding box center [387, 105] width 433 height 70
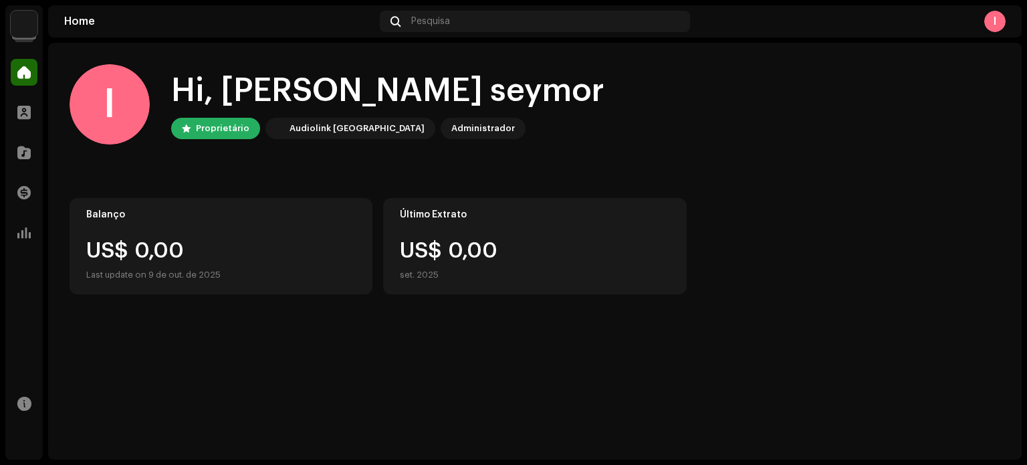
click at [225, 128] on div "Proprietário" at bounding box center [223, 128] width 54 height 16
click at [451, 129] on div "Administrador" at bounding box center [483, 128] width 64 height 16
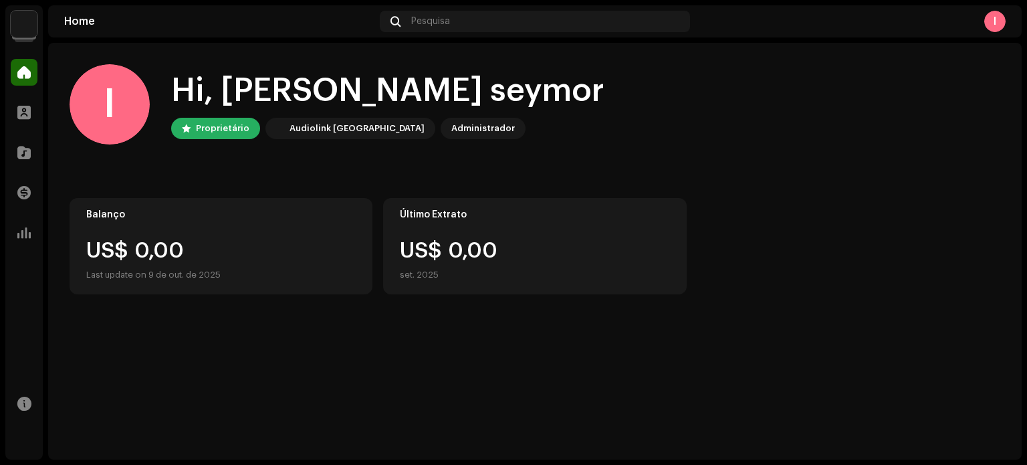
click at [451, 128] on div "Administrador" at bounding box center [483, 128] width 64 height 16
click at [991, 26] on div "I" at bounding box center [995, 21] width 21 height 21
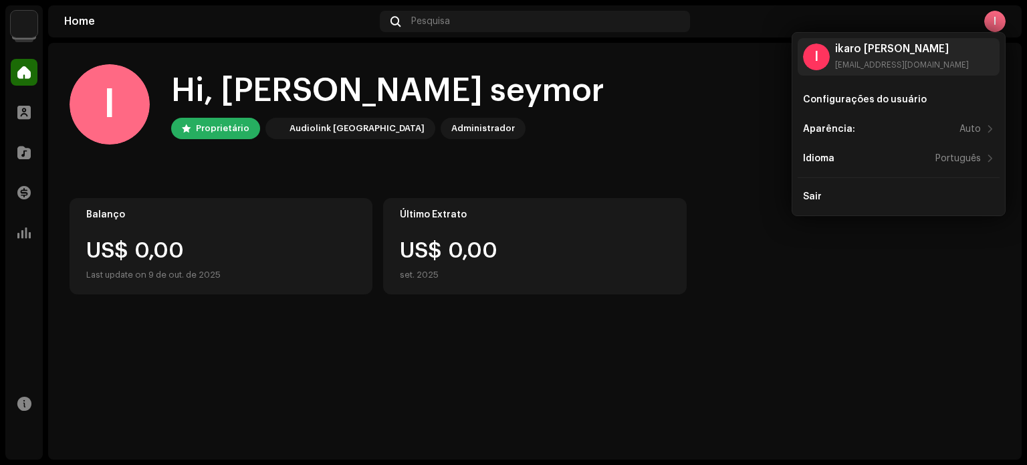
click at [334, 91] on div "Hi, [PERSON_NAME] seymor" at bounding box center [387, 91] width 433 height 43
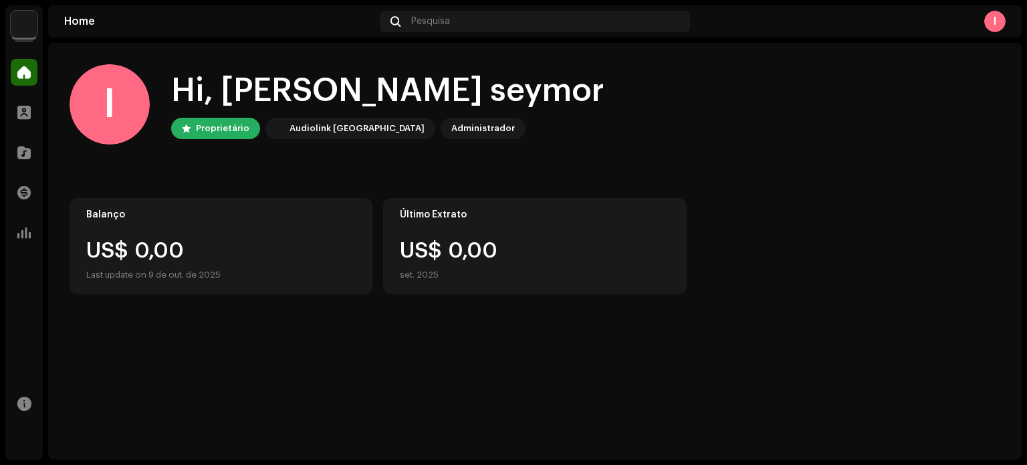
click at [195, 98] on div "Hi, [PERSON_NAME] seymor" at bounding box center [387, 91] width 433 height 43
click at [997, 21] on div "I" at bounding box center [995, 21] width 21 height 21
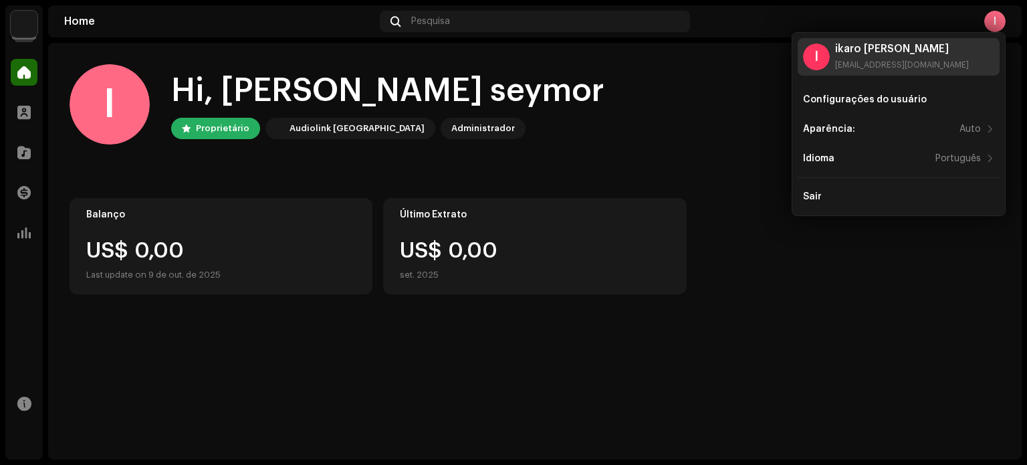
click at [855, 58] on div "ikaro seymor silva ikarocn392@gmail.com" at bounding box center [902, 56] width 134 height 27
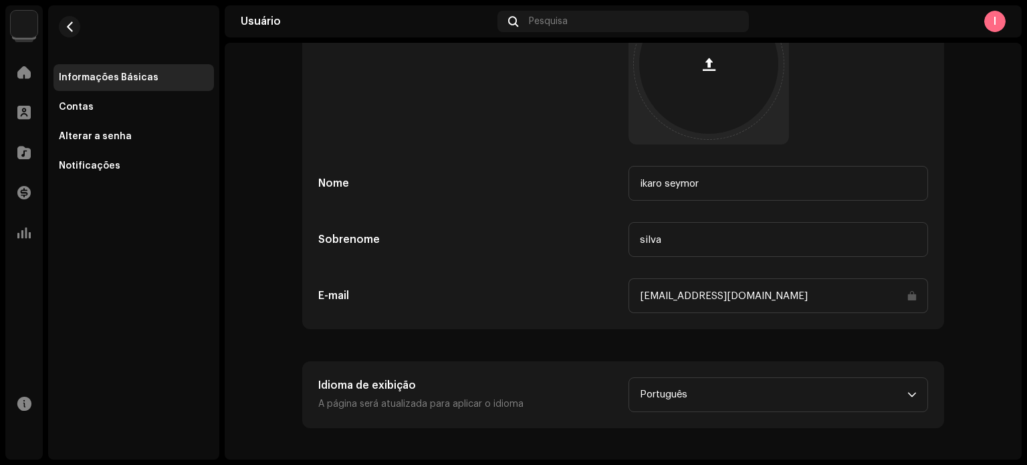
scroll to position [21, 0]
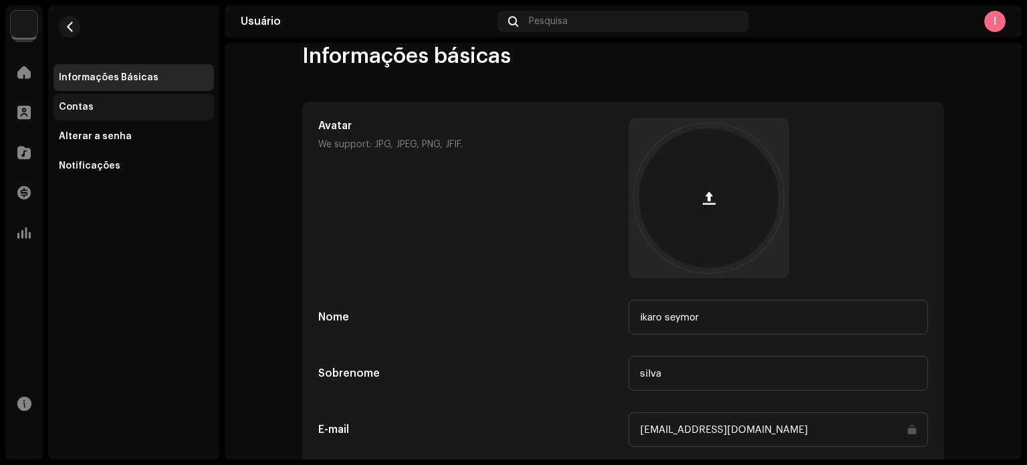
click at [62, 104] on div "Contas" at bounding box center [76, 107] width 35 height 11
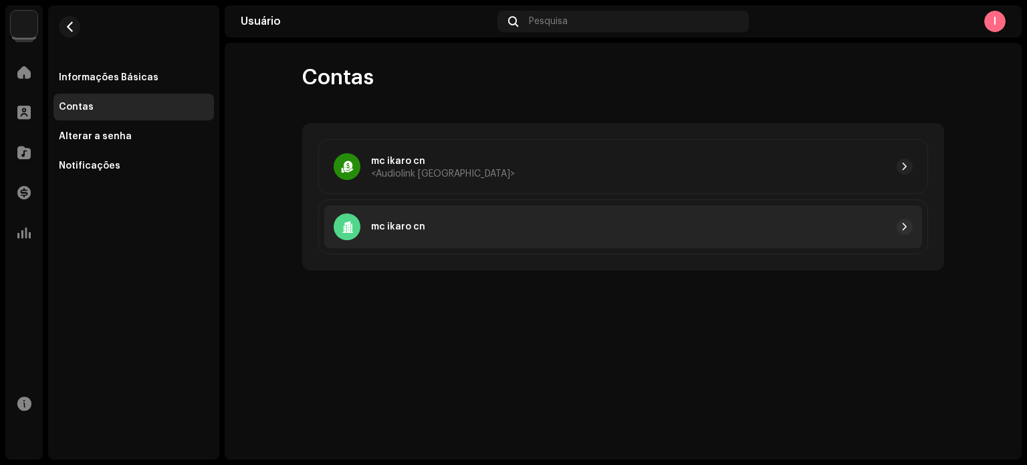
click at [476, 233] on div at bounding box center [669, 227] width 488 height 16
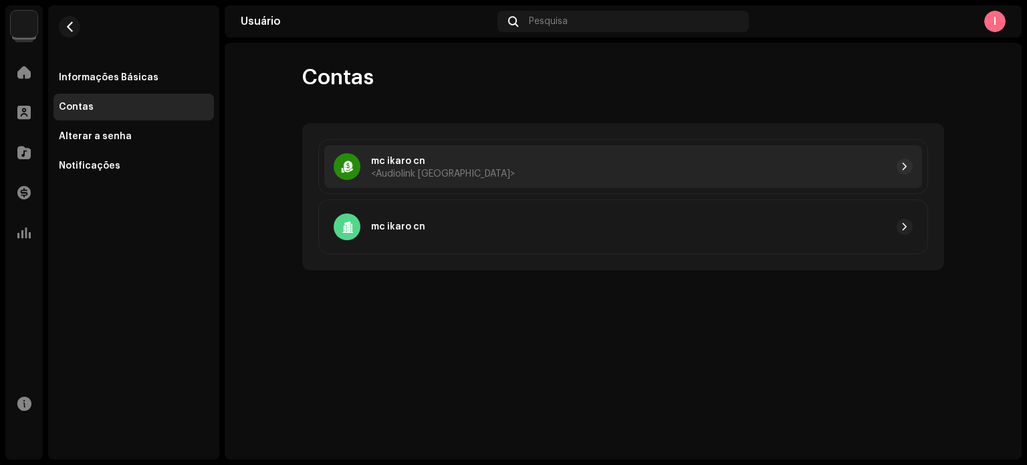
click at [494, 179] on div "mc ikaro cn <Audiolink Brasil>" at bounding box center [623, 166] width 598 height 43
click at [515, 161] on div at bounding box center [714, 167] width 398 height 16
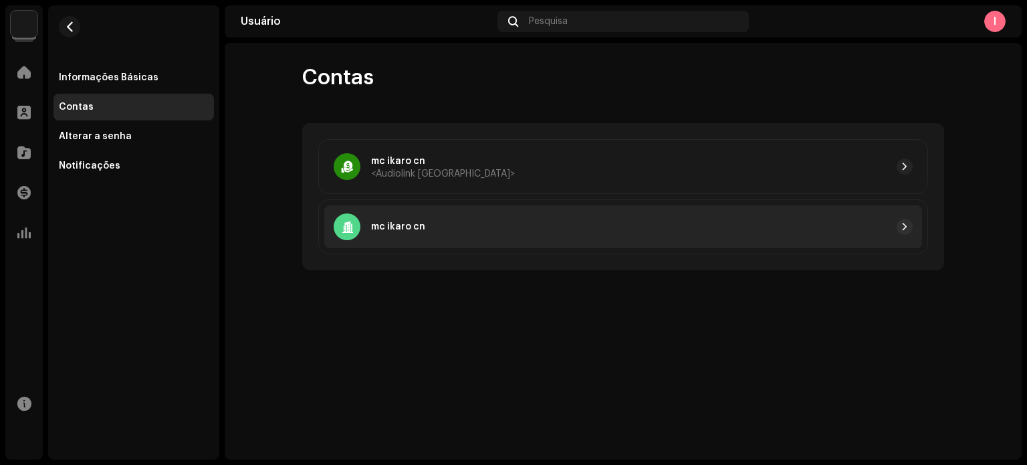
click at [506, 219] on div at bounding box center [669, 227] width 488 height 16
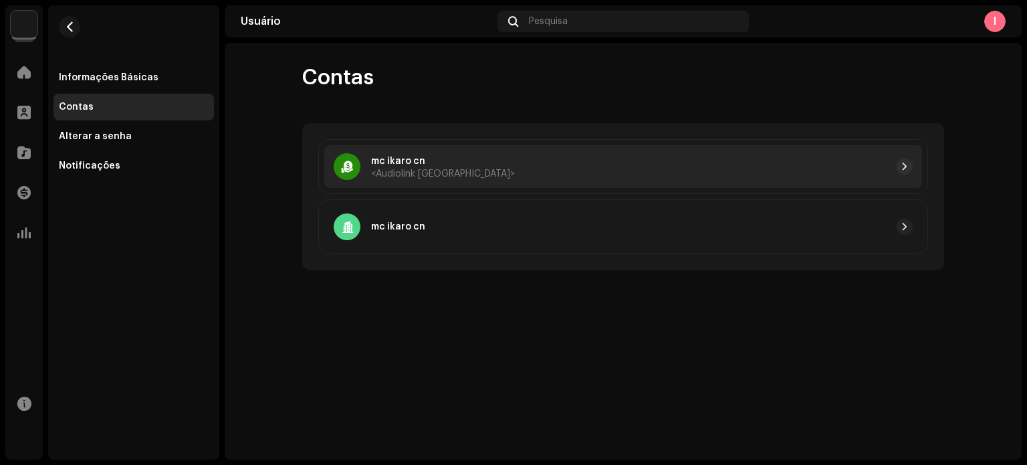
click at [519, 161] on div at bounding box center [714, 167] width 398 height 16
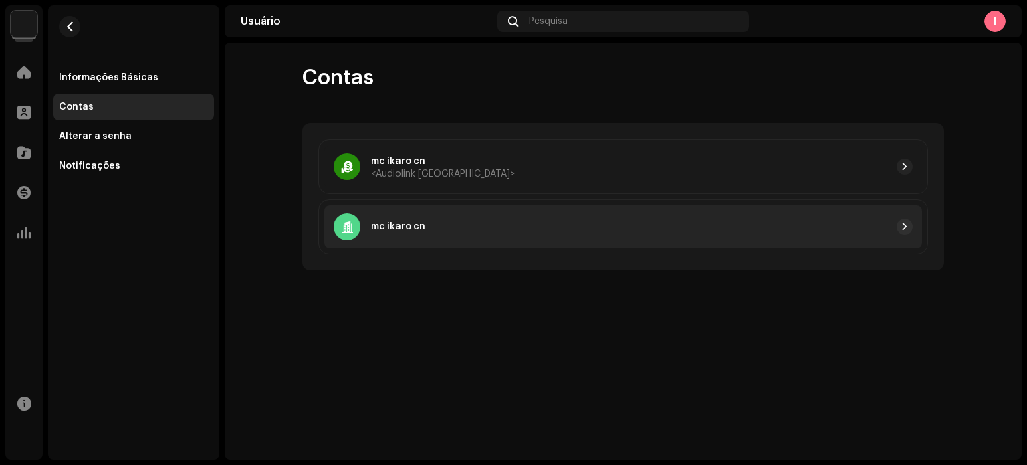
click at [496, 223] on div at bounding box center [669, 227] width 488 height 16
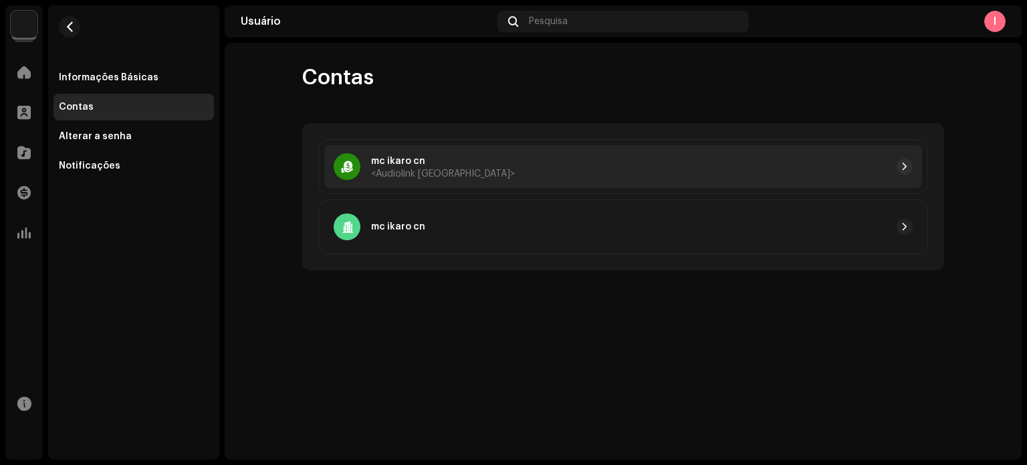
click at [488, 177] on div "mc ikaro cn <Audiolink Brasil>" at bounding box center [623, 166] width 598 height 43
click at [619, 165] on div at bounding box center [714, 167] width 398 height 16
click at [906, 165] on span "button" at bounding box center [905, 166] width 8 height 11
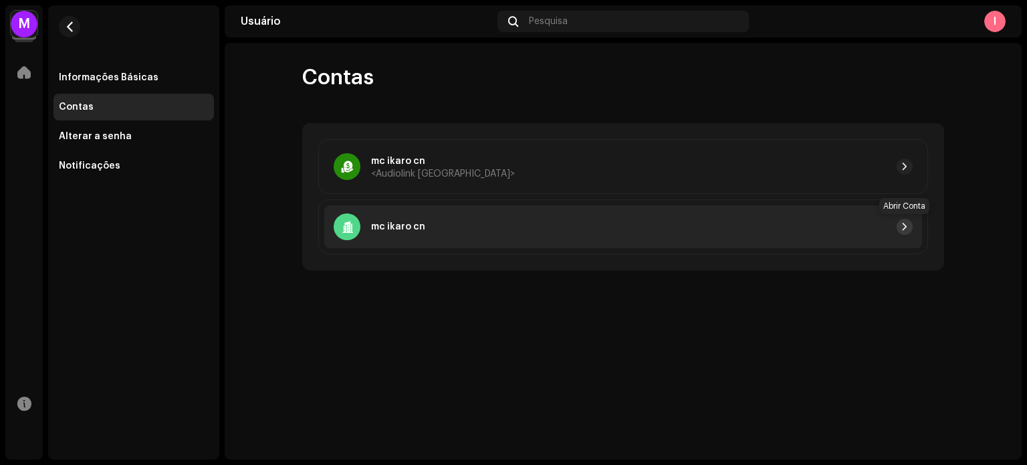
click at [905, 227] on span "button" at bounding box center [905, 226] width 8 height 11
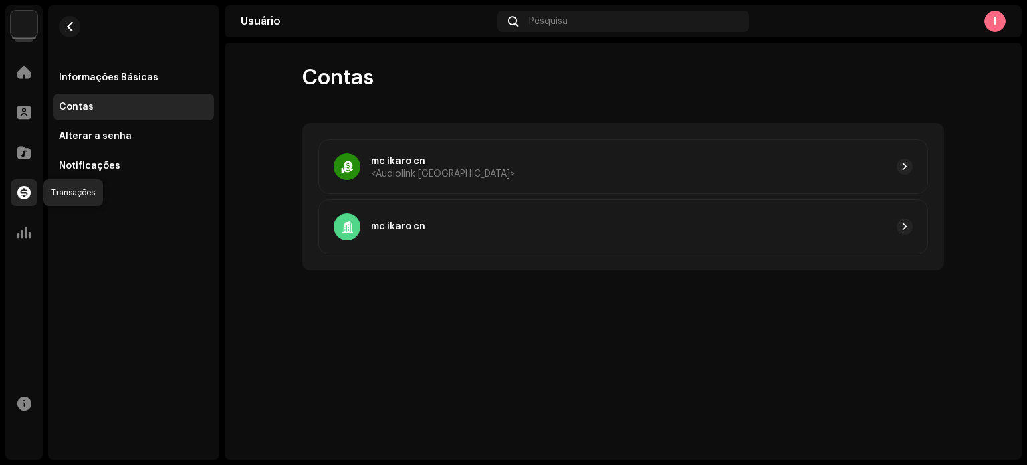
click at [23, 197] on span at bounding box center [23, 192] width 13 height 11
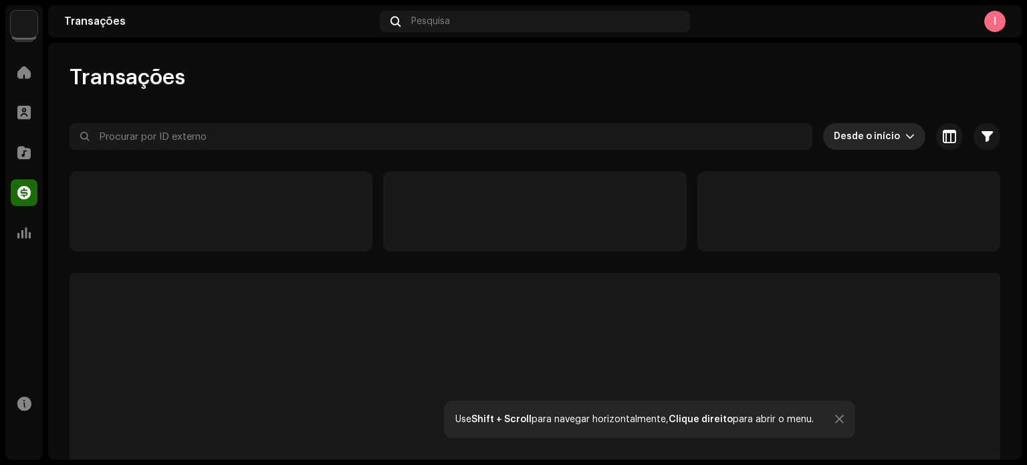
click at [906, 135] on icon "dropdown trigger" at bounding box center [910, 136] width 8 height 5
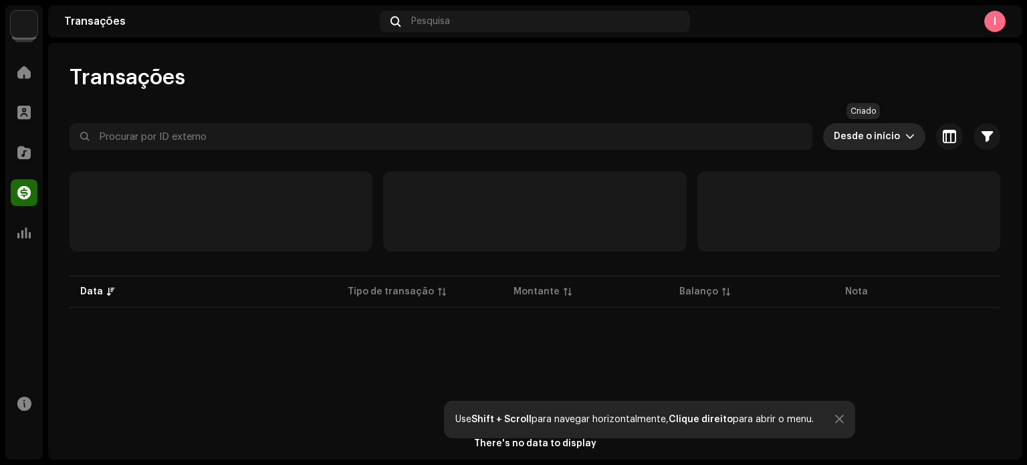
click at [884, 136] on span "Desde o início" at bounding box center [870, 136] width 72 height 27
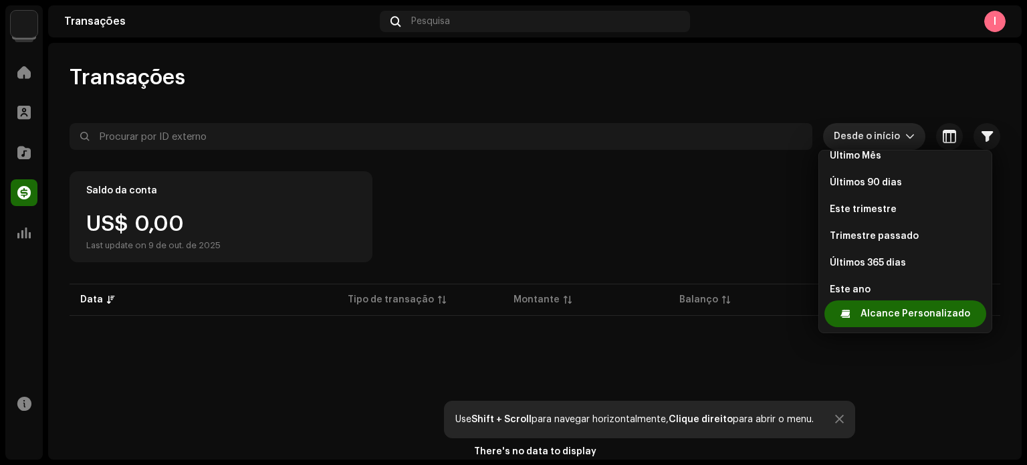
scroll to position [241, 0]
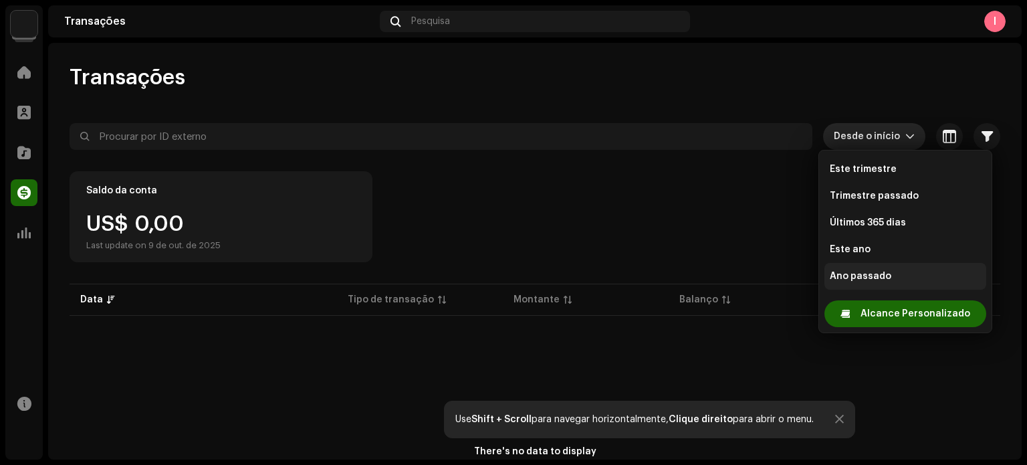
click at [872, 280] on span "Ano passado" at bounding box center [861, 276] width 62 height 13
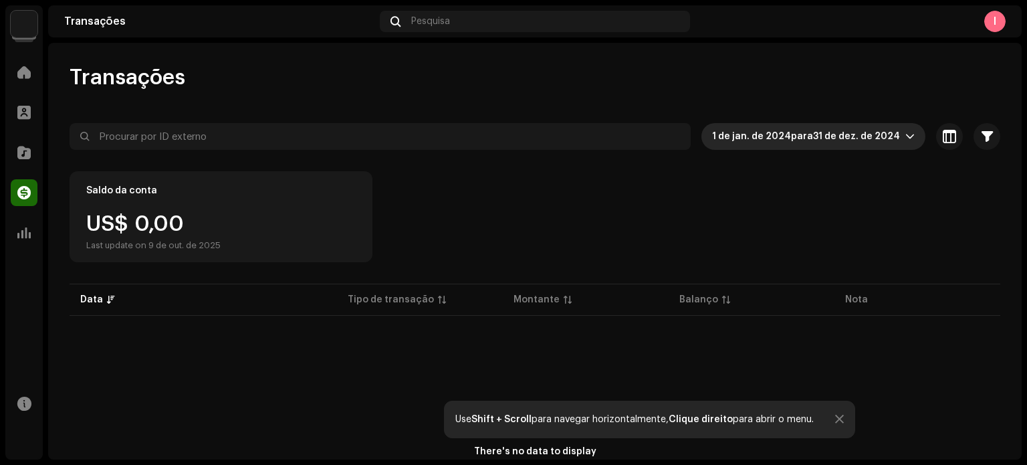
scroll to position [126, 0]
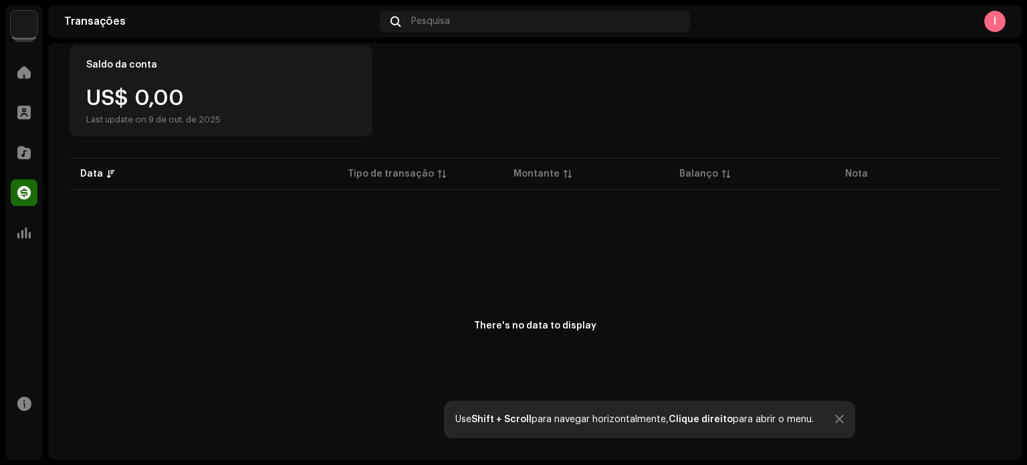
click at [838, 413] on div "Use Shift + Scroll para navegar horizontalmente, Clique direito para abrir o me…" at bounding box center [649, 419] width 411 height 37
click at [841, 415] on div at bounding box center [839, 419] width 9 height 11
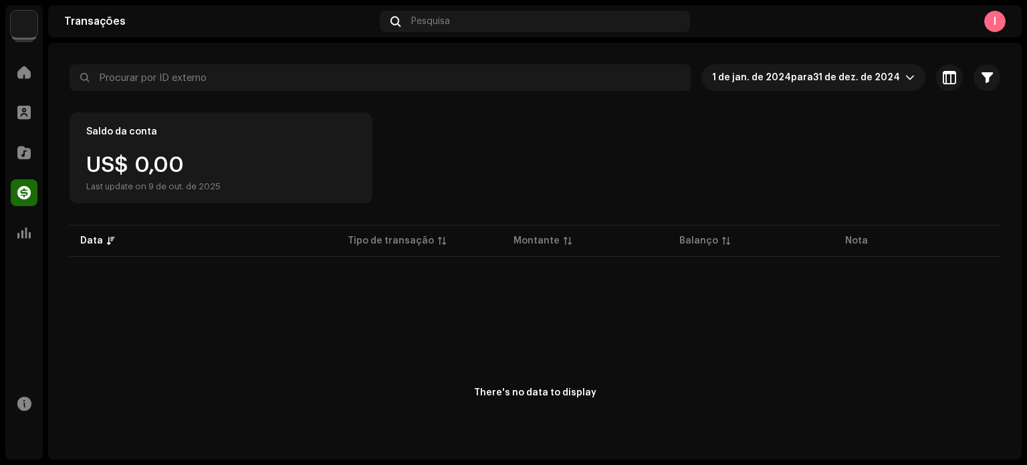
scroll to position [0, 0]
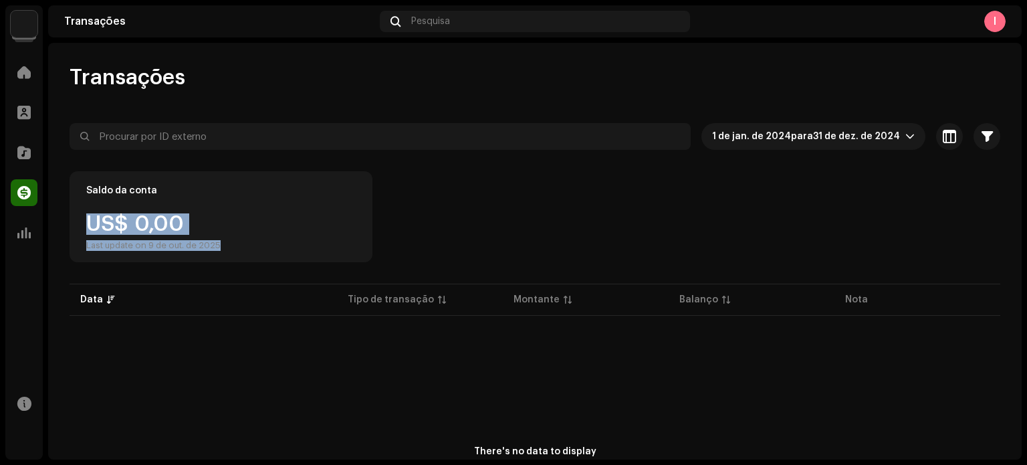
drag, startPoint x: 78, startPoint y: 209, endPoint x: 350, endPoint y: 214, distance: 272.9
click at [270, 260] on div "Saldo da conta US$ 0,00 Last update on 9 de out. de 2025" at bounding box center [221, 216] width 303 height 91
click at [449, 193] on div "Saldo da conta US$ 0,00 Last update on 9 de out. de 2025" at bounding box center [535, 216] width 931 height 91
click at [991, 23] on div "I" at bounding box center [995, 21] width 21 height 21
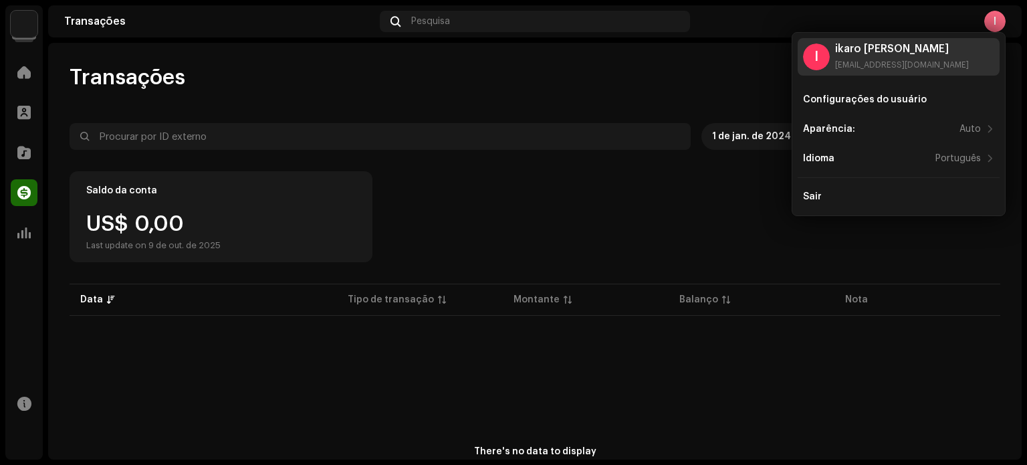
click at [938, 58] on div "I ikaro seymor silva ikarocn392@gmail.com" at bounding box center [899, 56] width 202 height 37
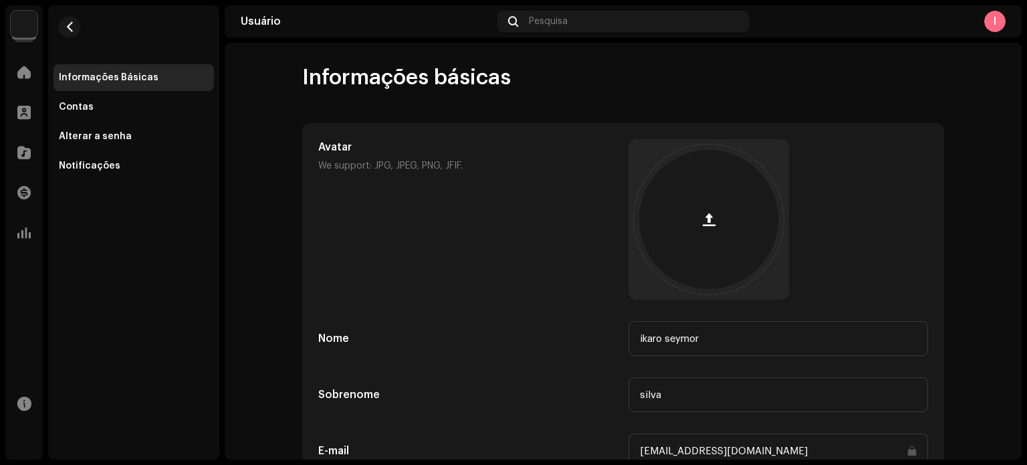
click at [78, 72] on div "Informações Básicas" at bounding box center [109, 77] width 100 height 11
click at [83, 101] on div "Contas" at bounding box center [134, 107] width 161 height 27
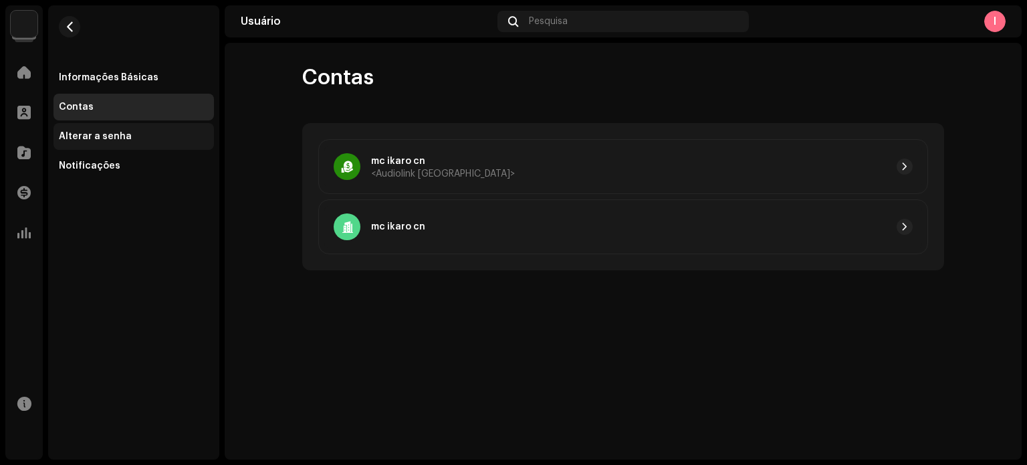
click at [102, 125] on div "Alterar a senha" at bounding box center [134, 136] width 161 height 27
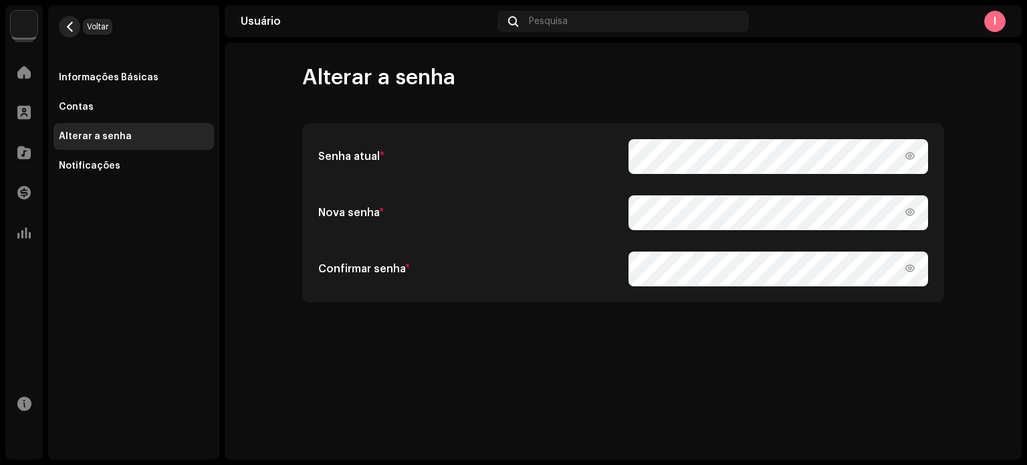
click at [70, 26] on span "button" at bounding box center [70, 26] width 10 height 11
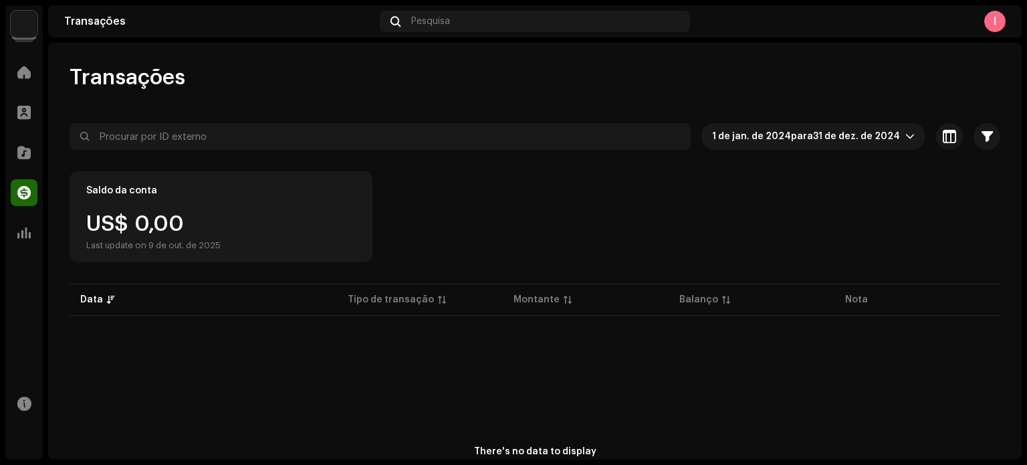
scroll to position [126, 0]
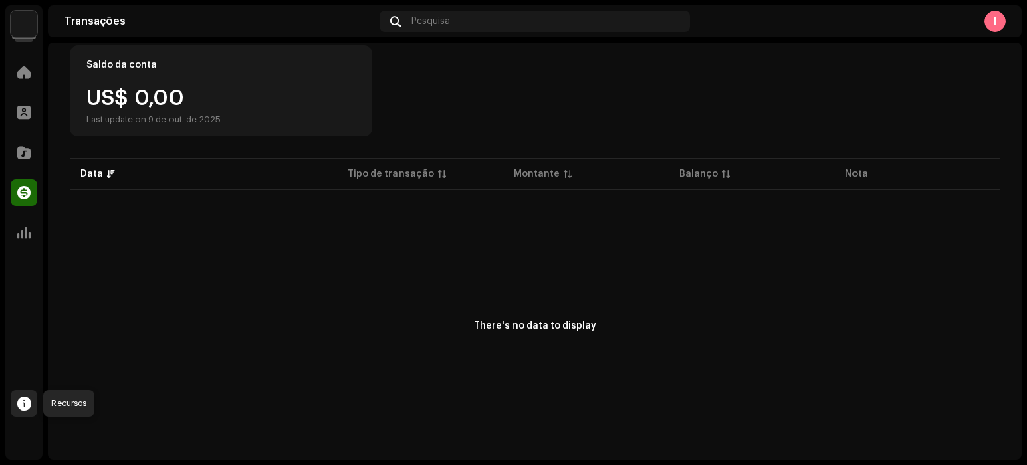
click at [14, 406] on div at bounding box center [24, 403] width 27 height 27
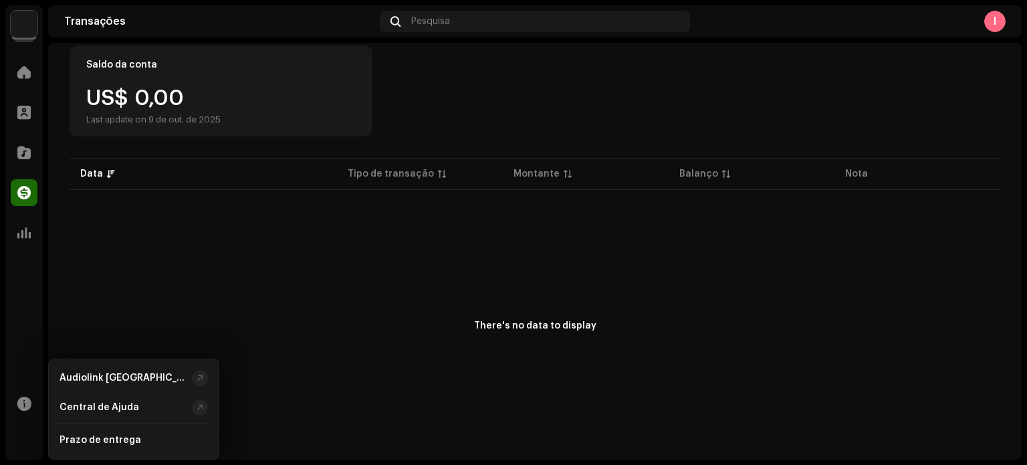
click at [118, 272] on div "There's no data to display" at bounding box center [535, 327] width 931 height 268
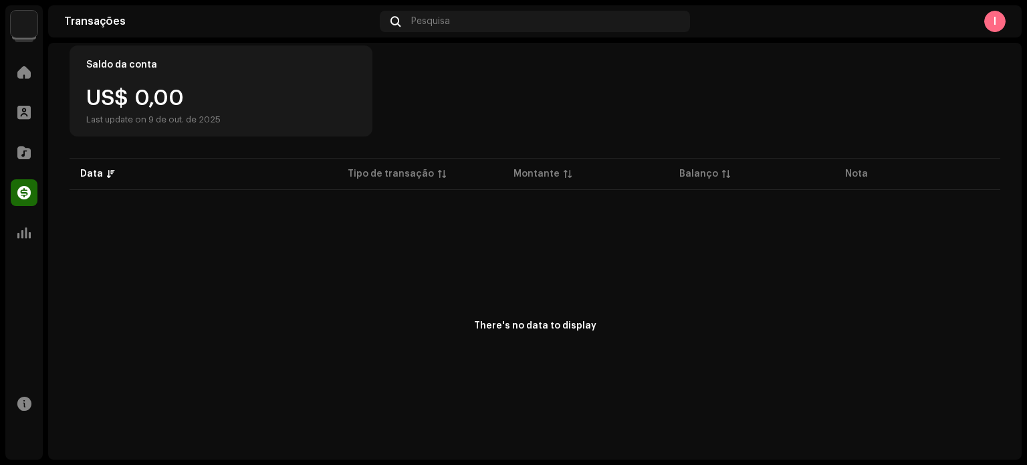
scroll to position [59, 0]
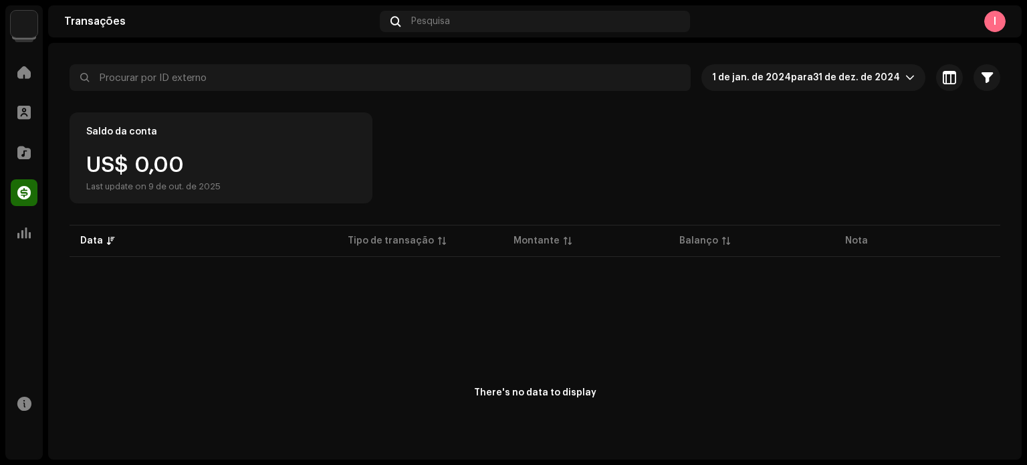
click at [90, 245] on p-table "Data Tipo de transação Montante Balanço Nota" at bounding box center [535, 240] width 931 height 37
click at [110, 237] on p-table "Data Tipo de transação Montante Balanço Nota" at bounding box center [535, 240] width 931 height 37
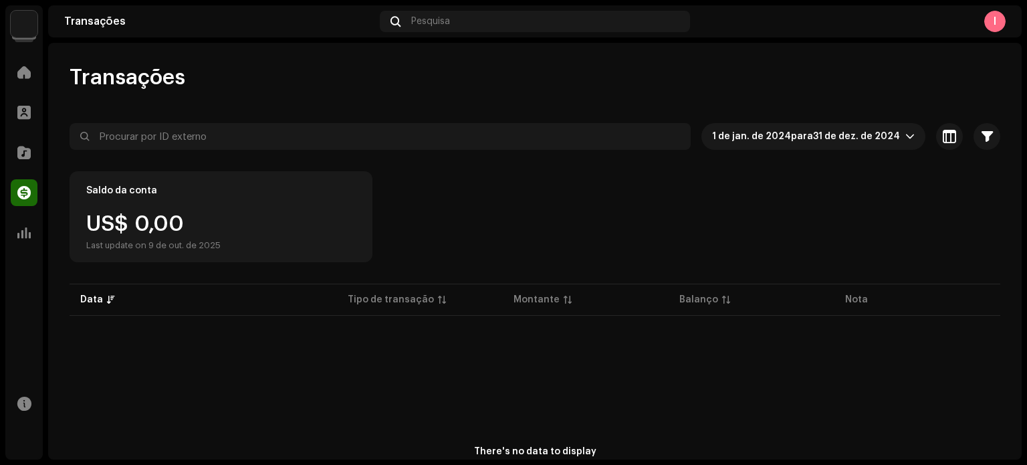
click at [991, 13] on div "I" at bounding box center [995, 21] width 21 height 21
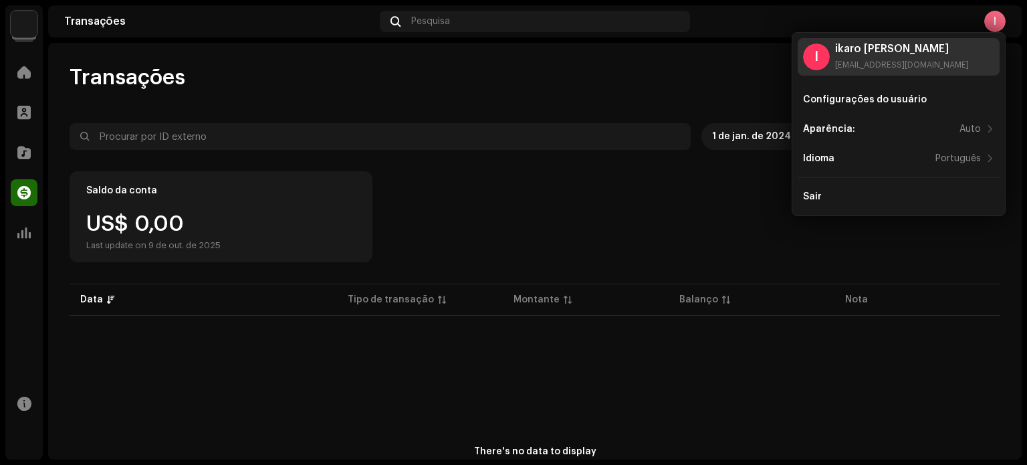
click at [889, 42] on div "I ikaro seymor silva ikarocn392@gmail.com" at bounding box center [899, 56] width 202 height 37
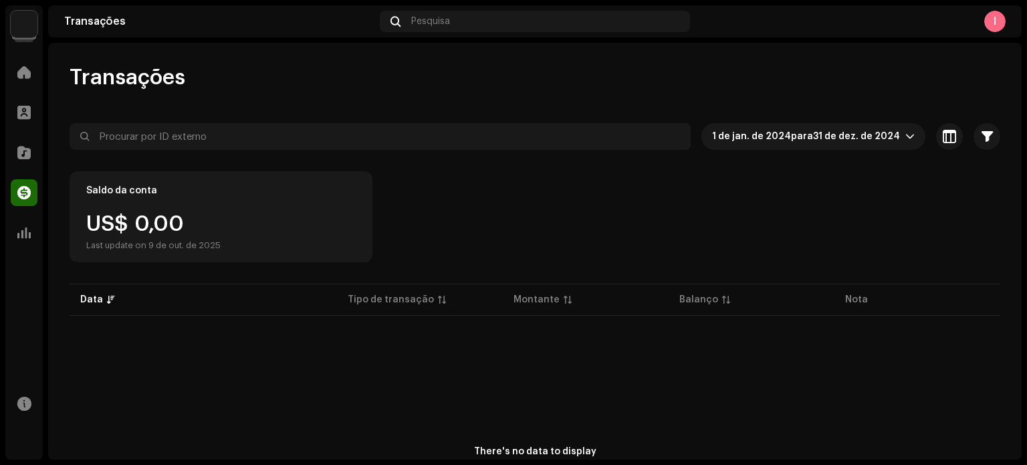
click at [889, 42] on div "I ikaro seymor silva ikarocn392@gmail.com" at bounding box center [899, 56] width 202 height 37
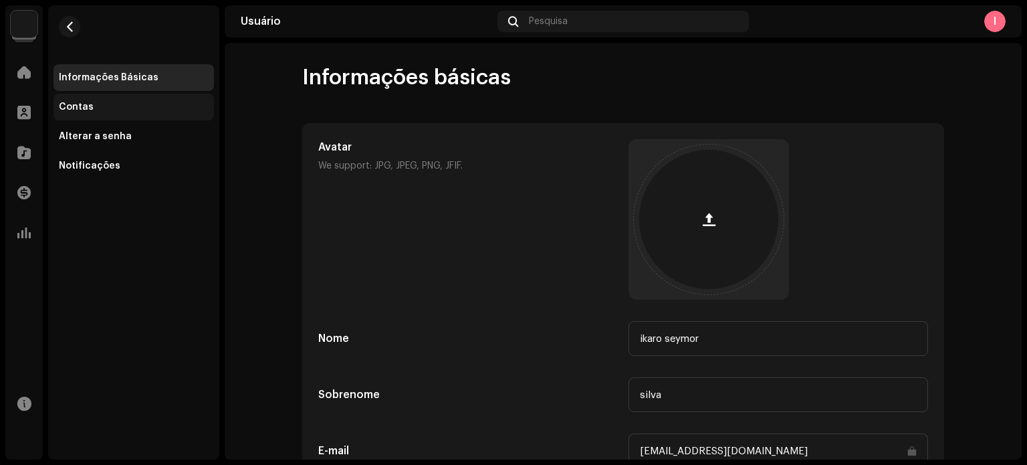
click at [80, 116] on div "Contas" at bounding box center [134, 107] width 161 height 27
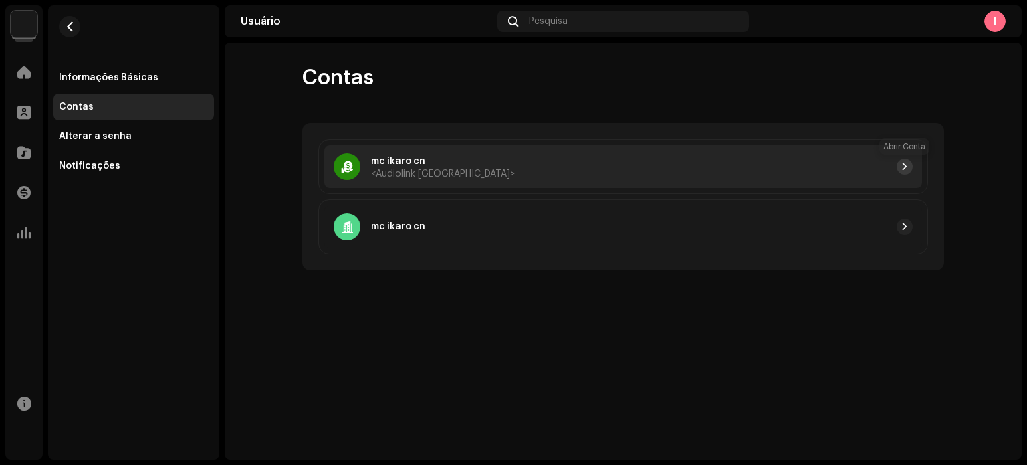
click at [907, 165] on span "button" at bounding box center [905, 166] width 8 height 11
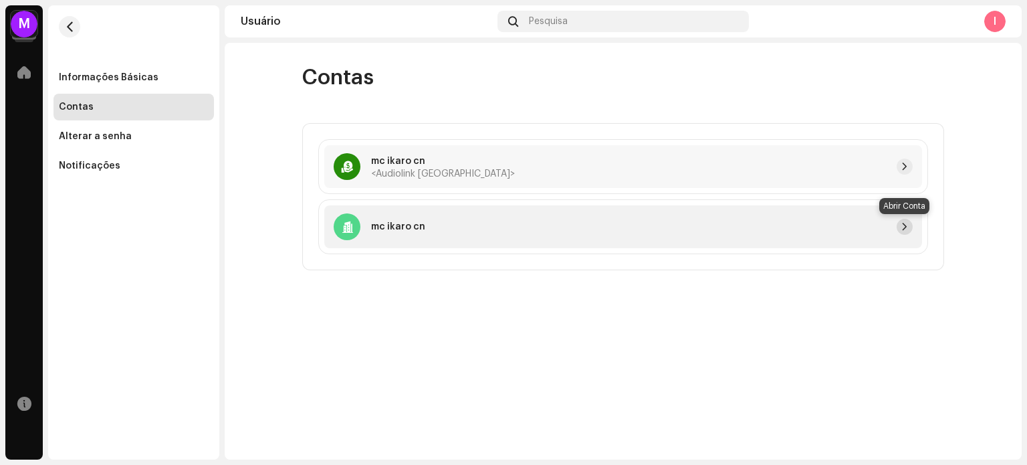
click at [903, 226] on span "button" at bounding box center [905, 226] width 8 height 11
click at [434, 175] on span "<Audiolink [GEOGRAPHIC_DATA]>" at bounding box center [443, 173] width 144 height 9
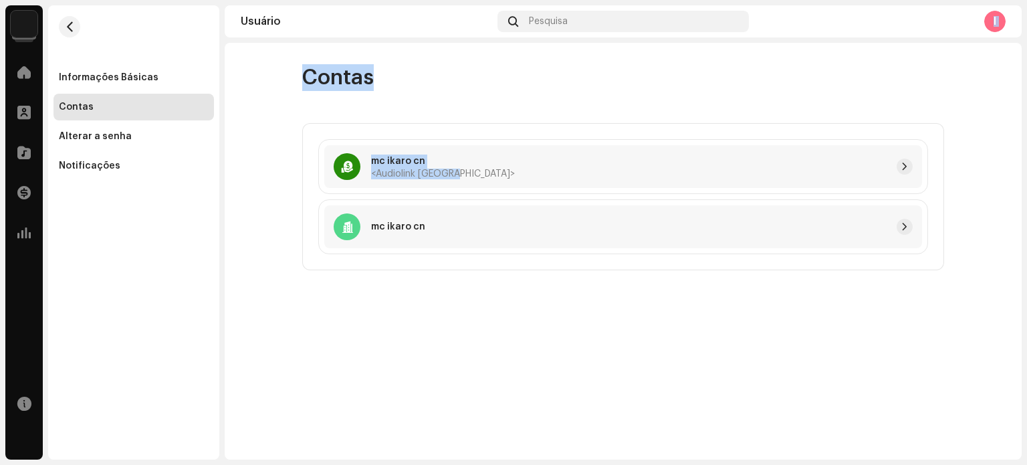
drag, startPoint x: 434, startPoint y: 175, endPoint x: 625, endPoint y: 108, distance: 202.4
click at [740, 0] on html "mc ikaro cn Home Perfil Catálogo Transações Análise Recursos Informações Básica…" at bounding box center [513, 232] width 1027 height 465
click at [607, 124] on div "mc ikaro cn <Audiolink [GEOGRAPHIC_DATA]> mc ikaro cn" at bounding box center [623, 197] width 641 height 146
click at [31, 23] on img at bounding box center [24, 24] width 27 height 27
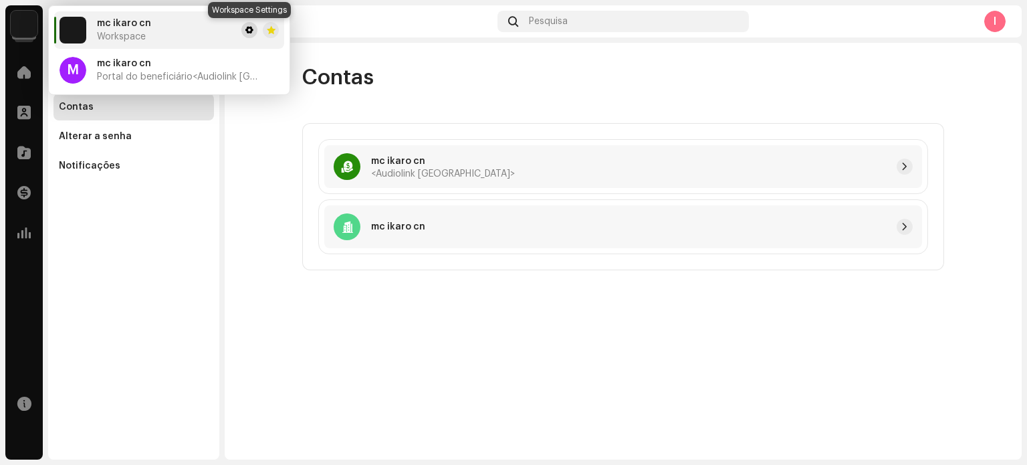
click at [248, 31] on span at bounding box center [249, 30] width 8 height 11
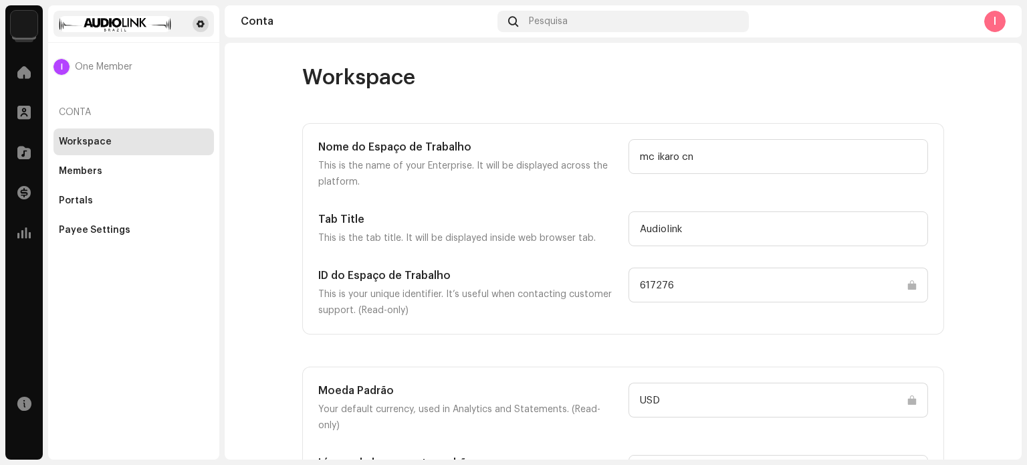
click at [195, 25] on button at bounding box center [201, 24] width 16 height 16
click at [199, 23] on span at bounding box center [201, 24] width 8 height 11
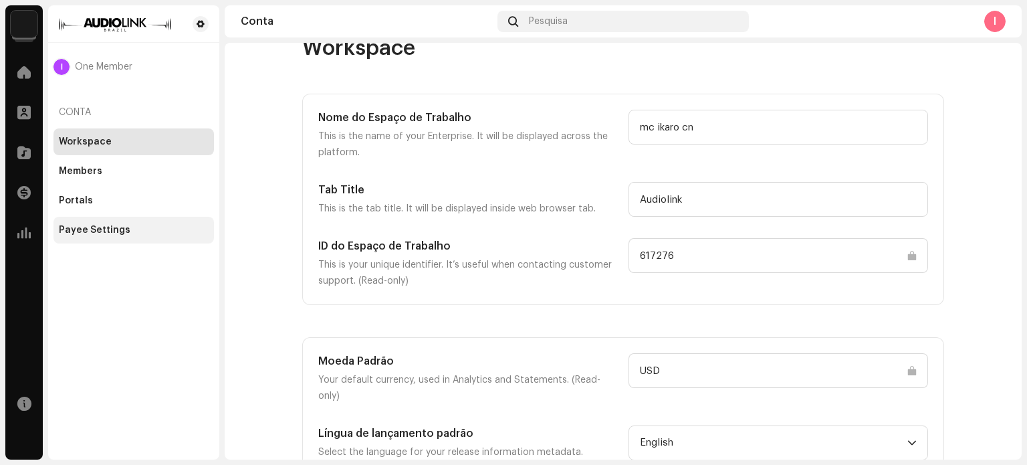
click at [94, 225] on div "Payee Settings" at bounding box center [95, 230] width 72 height 11
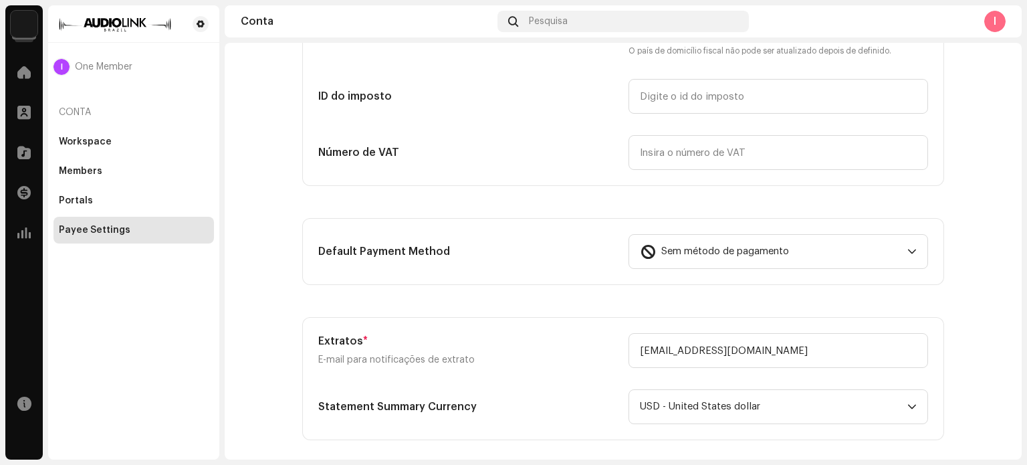
scroll to position [334, 0]
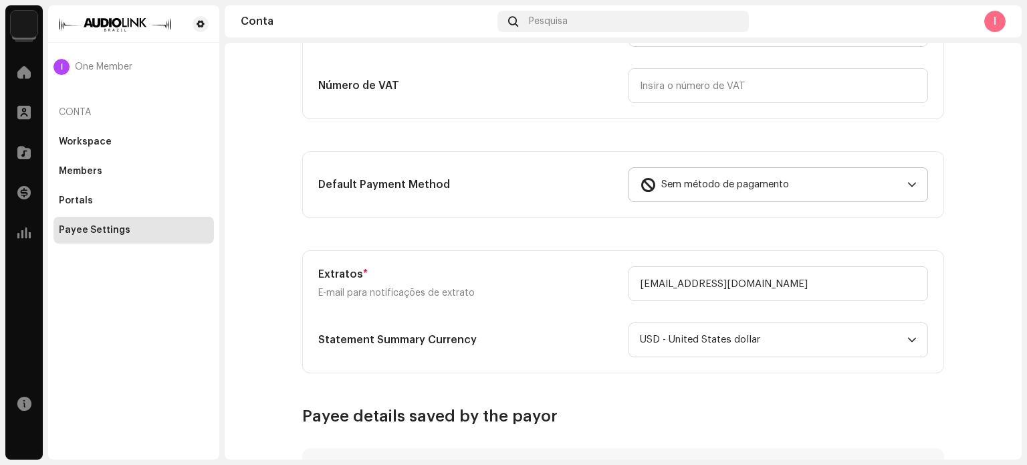
click at [908, 189] on div "dropdown trigger" at bounding box center [912, 184] width 9 height 33
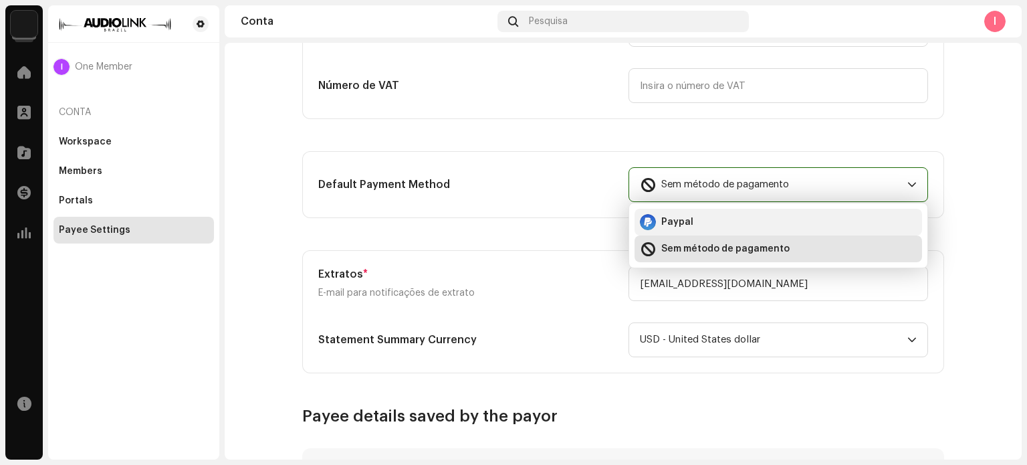
click at [679, 218] on span "Paypal" at bounding box center [677, 221] width 32 height 13
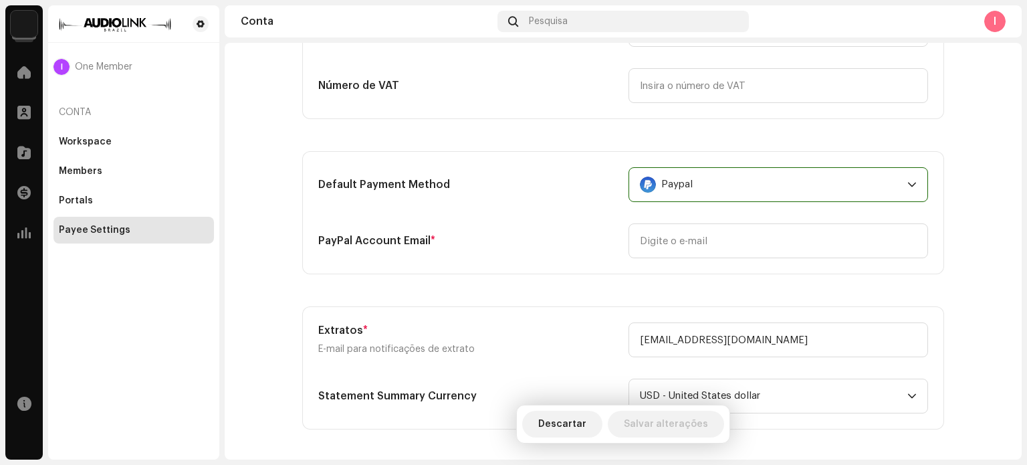
click at [913, 185] on p-select "Paypal" at bounding box center [779, 184] width 300 height 35
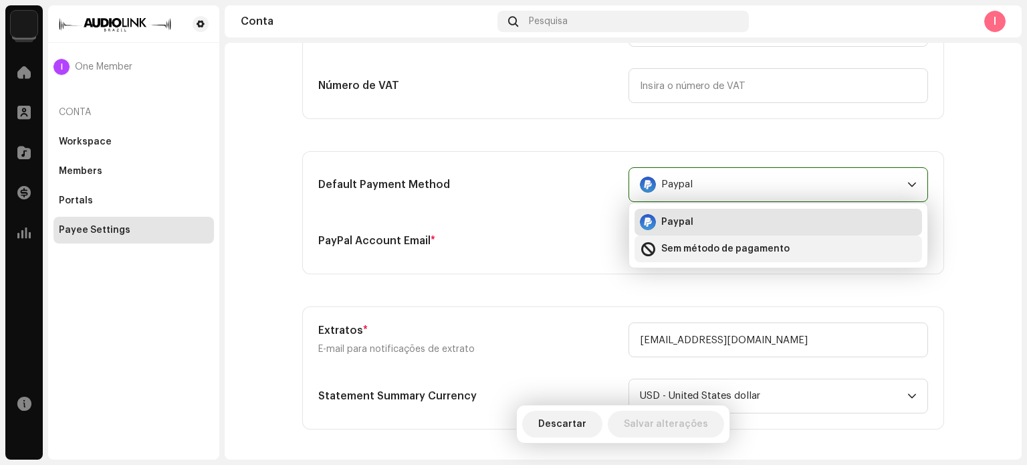
click at [682, 253] on span "Sem método de pagamento" at bounding box center [725, 248] width 128 height 13
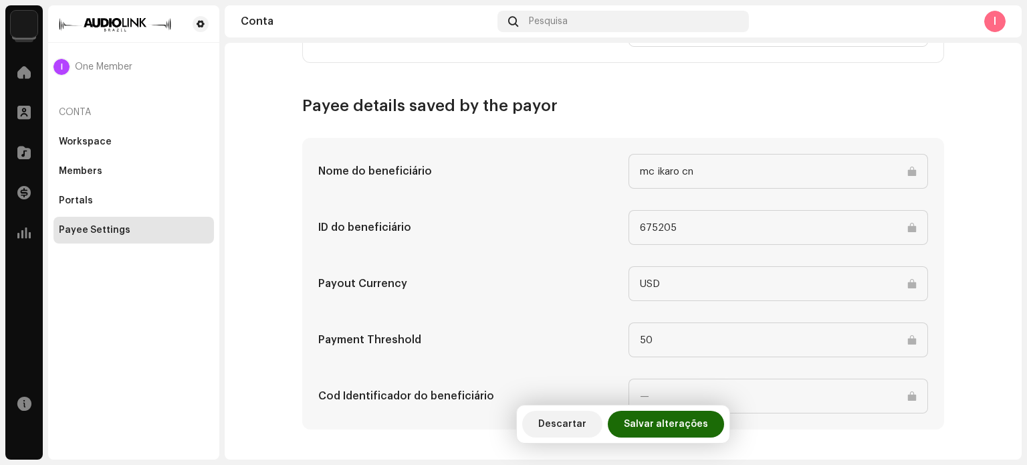
scroll to position [444, 0]
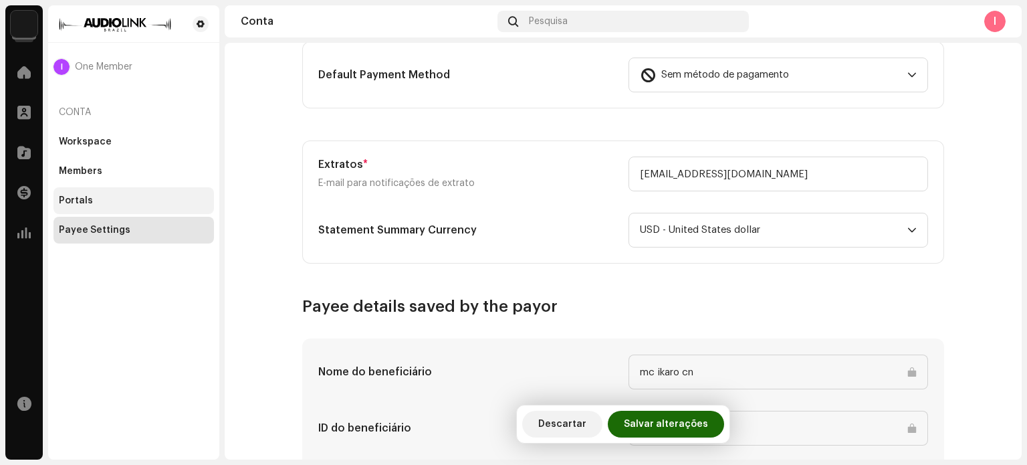
click at [80, 199] on div "Portals" at bounding box center [76, 200] width 34 height 11
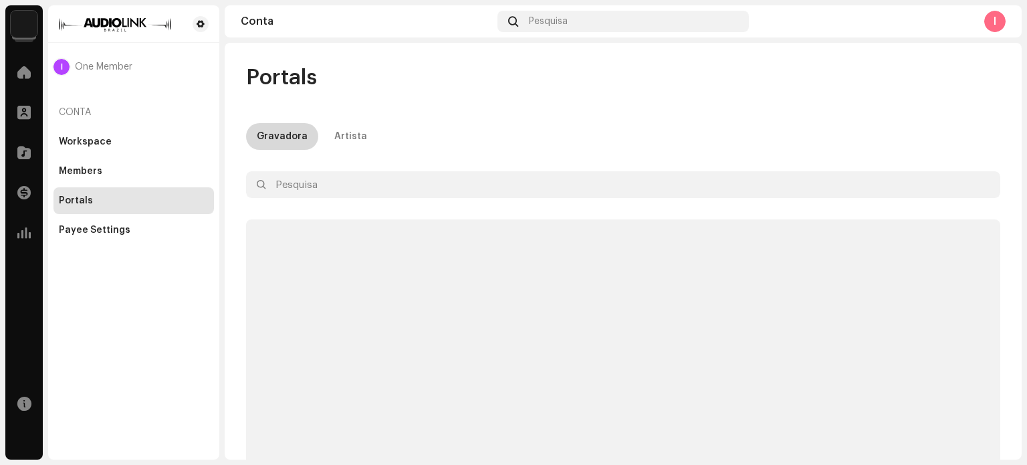
click at [294, 141] on div "Gravadora" at bounding box center [282, 136] width 51 height 27
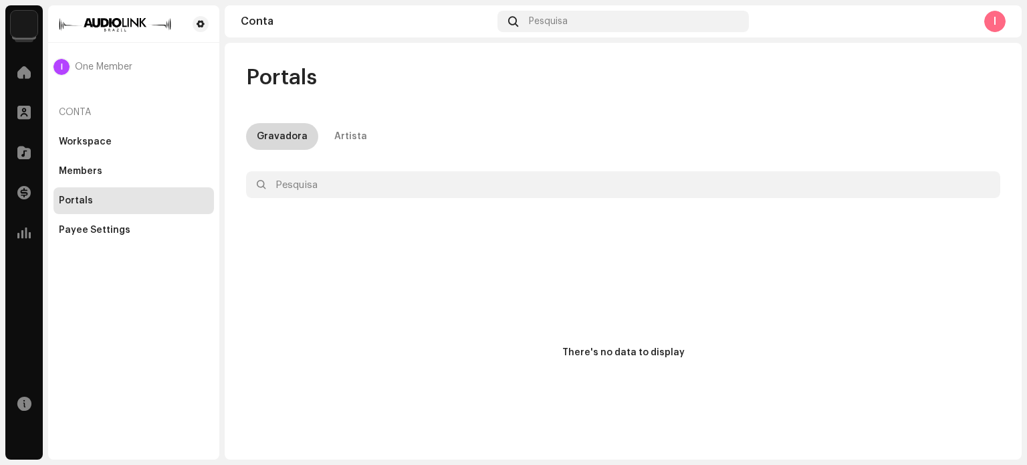
click at [284, 140] on div "Gravadora" at bounding box center [282, 136] width 51 height 27
click at [286, 140] on div "Gravadora" at bounding box center [282, 136] width 51 height 27
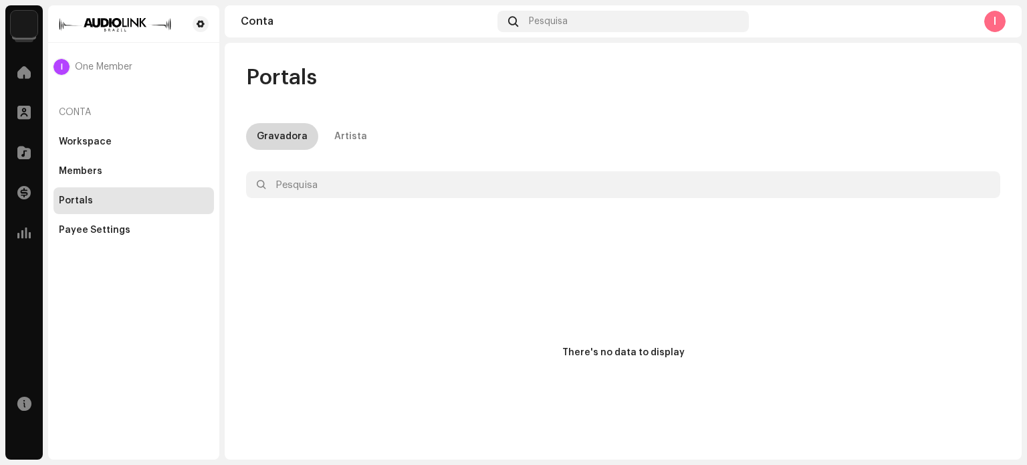
click at [286, 140] on div "Gravadora" at bounding box center [282, 136] width 51 height 27
click at [350, 130] on div "Artista" at bounding box center [350, 136] width 33 height 27
click at [98, 194] on div "Portals" at bounding box center [134, 200] width 161 height 27
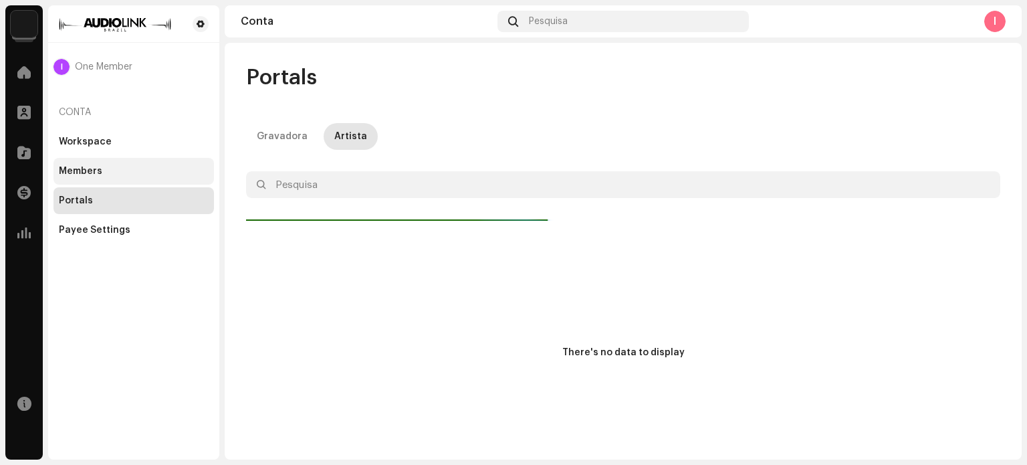
click at [102, 166] on div "Members" at bounding box center [134, 171] width 150 height 11
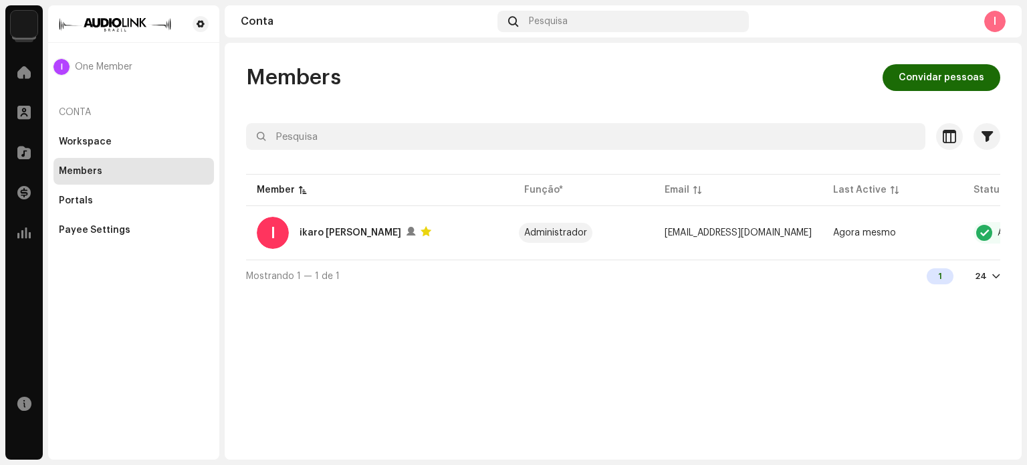
click at [1000, 276] on div at bounding box center [997, 276] width 8 height 11
click at [992, 282] on div "24" at bounding box center [987, 276] width 25 height 11
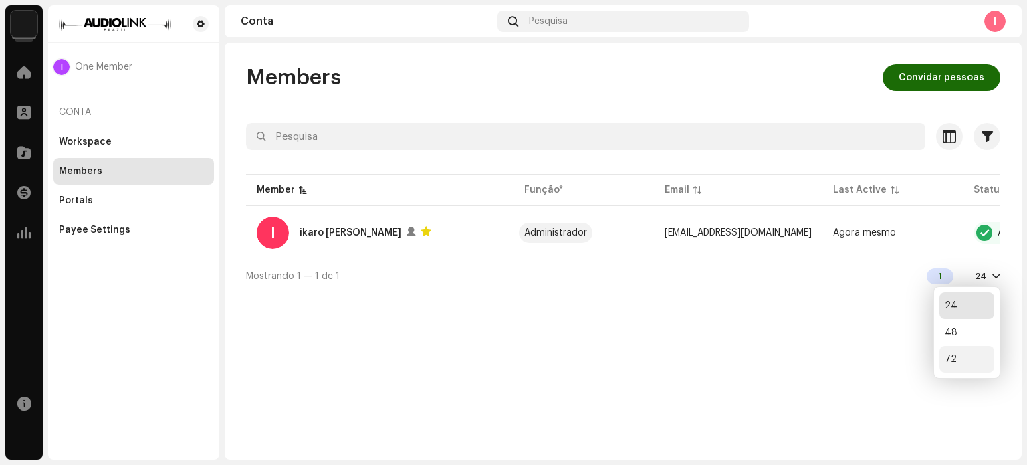
click at [964, 358] on div "72" at bounding box center [967, 359] width 55 height 27
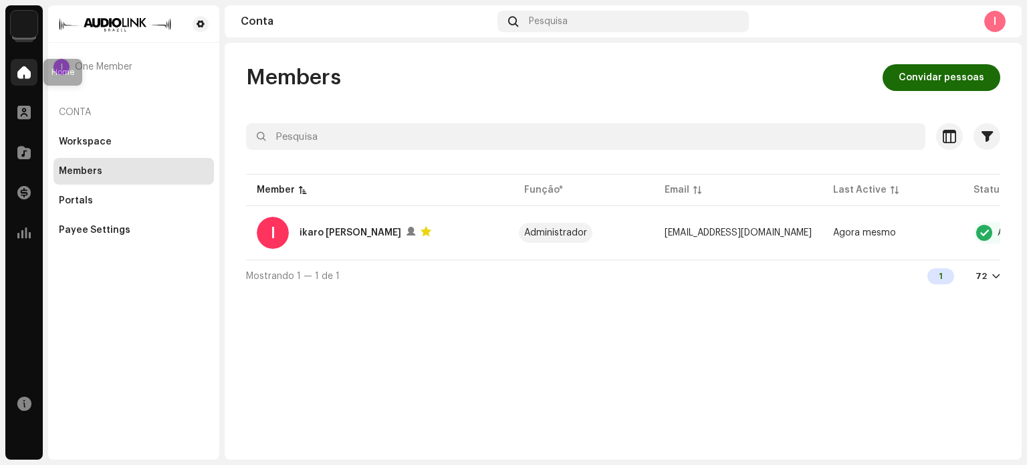
click at [25, 81] on div at bounding box center [24, 72] width 27 height 27
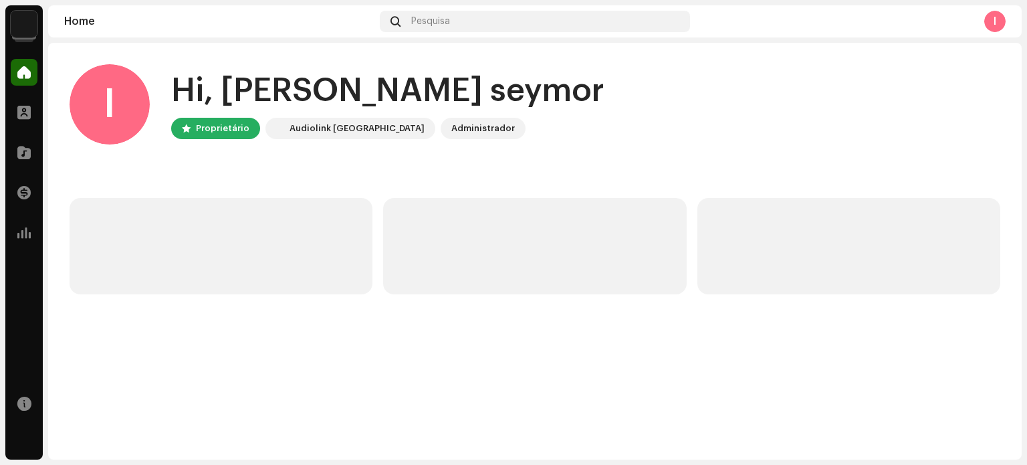
drag, startPoint x: 151, startPoint y: 62, endPoint x: 419, endPoint y: 153, distance: 283.4
click at [361, 139] on div "I Hi, ikaro seymor Proprietário Audiolink Brasil Administrador Lançamentos mais…" at bounding box center [535, 179] width 931 height 273
drag, startPoint x: 419, startPoint y: 153, endPoint x: 622, endPoint y: 165, distance: 203.0
click at [613, 165] on home-user "I Hi, ikaro seymor Proprietário Audiolink Brasil Administrador" at bounding box center [535, 115] width 931 height 102
click at [229, 36] on div "Home Pesquisa I" at bounding box center [535, 21] width 974 height 32
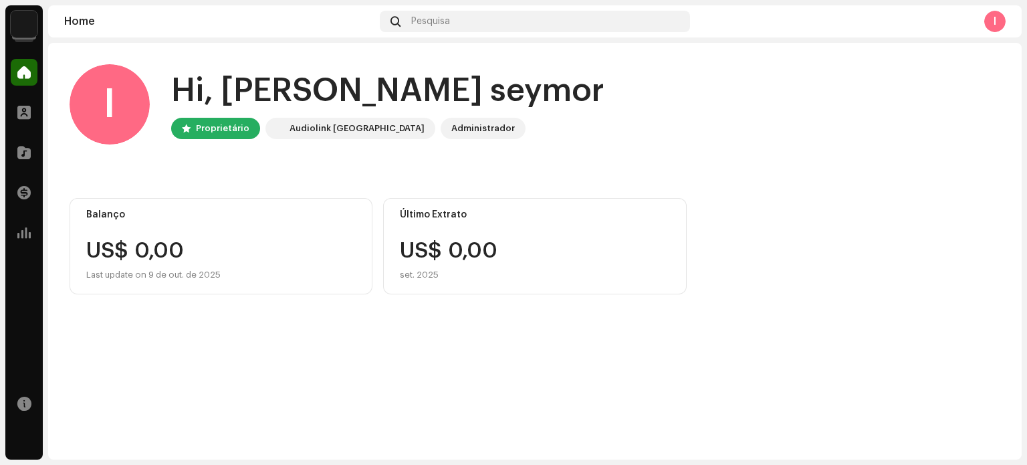
drag, startPoint x: 152, startPoint y: 69, endPoint x: 528, endPoint y: 173, distance: 389.9
click at [528, 173] on div "I Hi, ikaro seymor Proprietário Audiolink Brasil Administrador Balanço US$ 0,00…" at bounding box center [535, 179] width 931 height 273
click at [228, 43] on div "I Hi, ikaro seymor Proprietário Audiolink Brasil Administrador Balanço US$ 0,00…" at bounding box center [535, 179] width 931 height 273
drag, startPoint x: 161, startPoint y: 61, endPoint x: 623, endPoint y: 165, distance: 474.3
click at [623, 165] on div "I Hi, ikaro seymor Proprietário Audiolink Brasil Administrador Balanço US$ 0,00…" at bounding box center [535, 179] width 931 height 273
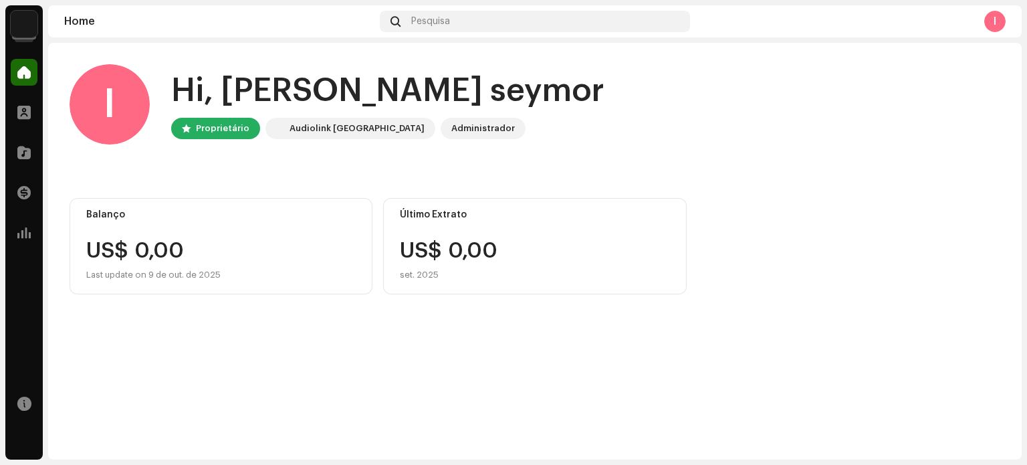
click at [330, 38] on navigation-topbar "Home Pesquisa I" at bounding box center [535, 23] width 974 height 37
drag, startPoint x: 306, startPoint y: 102, endPoint x: 585, endPoint y: 136, distance: 281.1
click at [585, 136] on div "I Hi, ikaro seymor Proprietário Audiolink Brasil Administrador" at bounding box center [535, 104] width 931 height 80
